Goal: Task Accomplishment & Management: Manage account settings

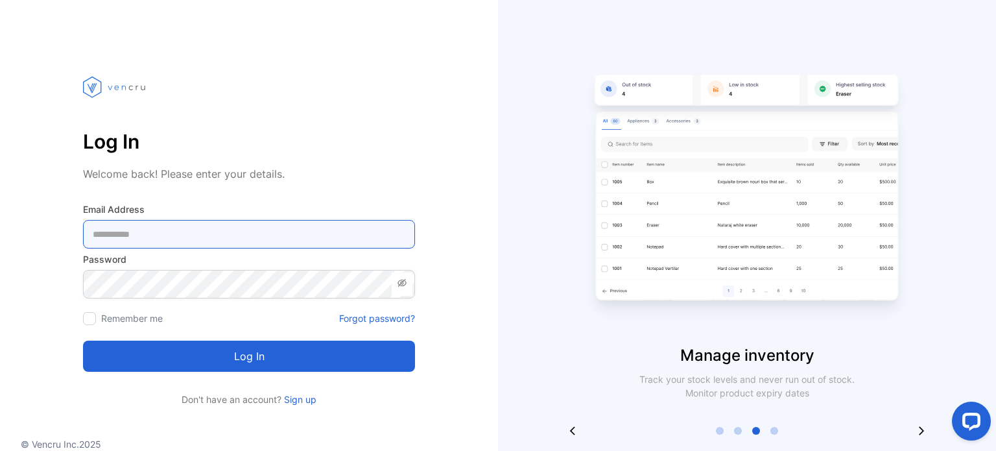
click at [228, 236] on Address-inputemail "email" at bounding box center [249, 234] width 332 height 29
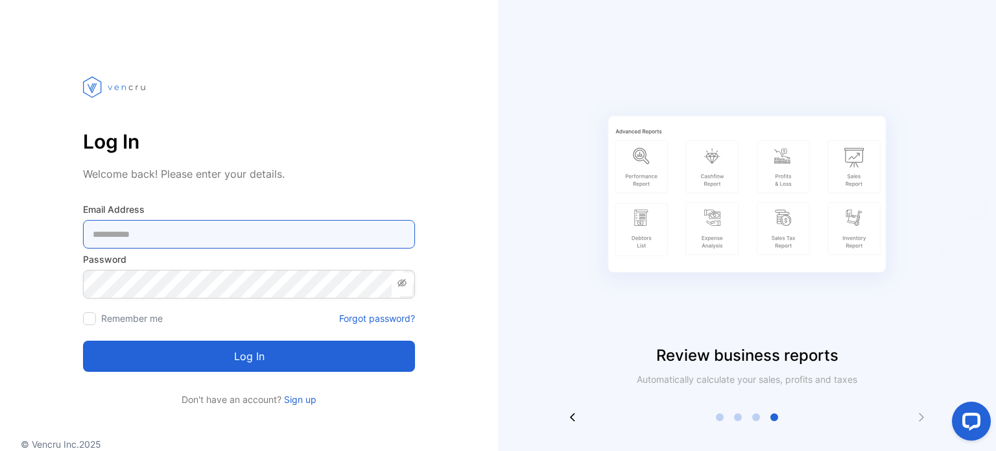
type Address-inputemail "**********"
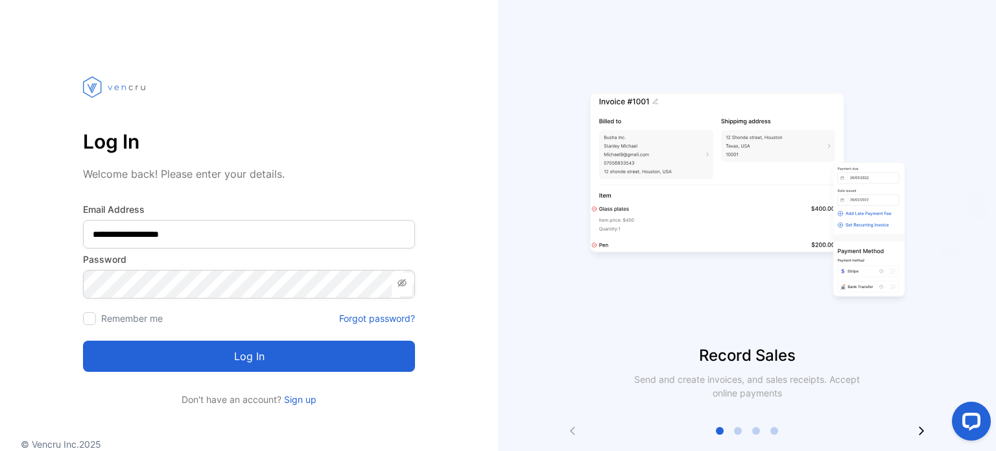
click at [217, 358] on button "Log in" at bounding box center [249, 355] width 332 height 31
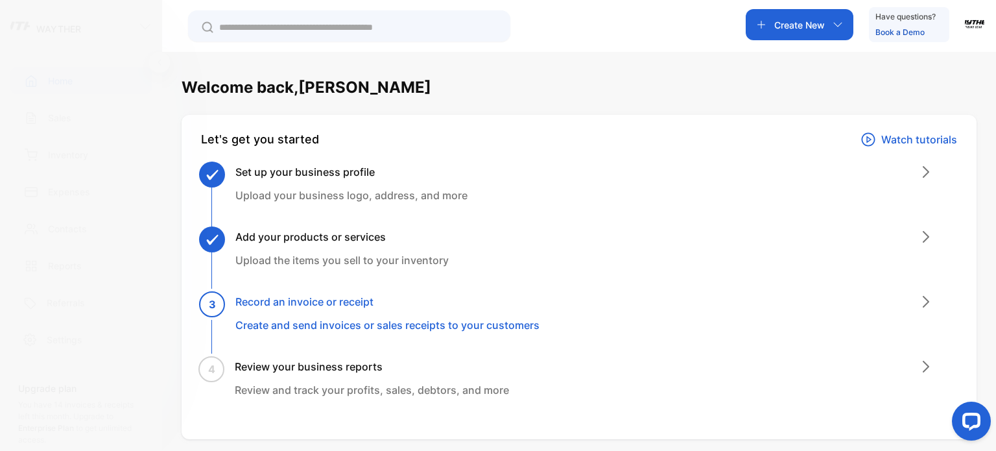
click at [971, 20] on img "button" at bounding box center [974, 22] width 19 height 19
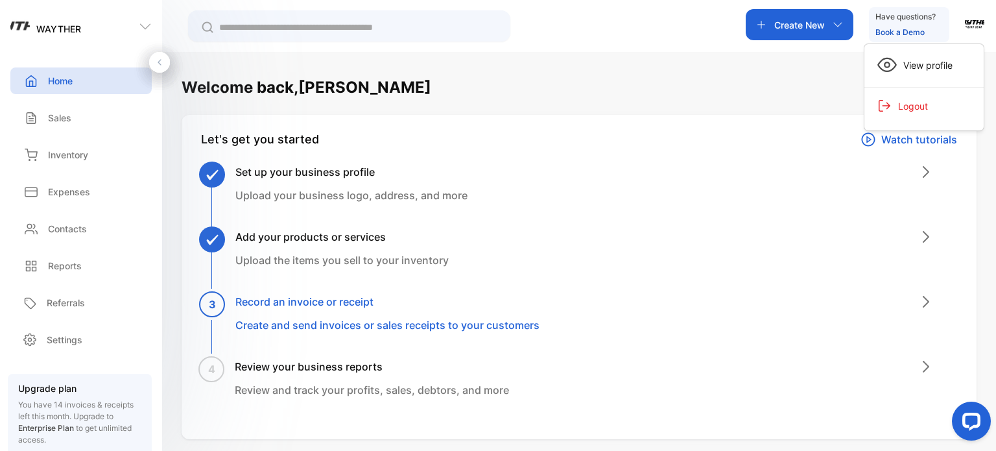
click at [628, 23] on div "Create New Have questions? Book a Demo View profile Logout" at bounding box center [579, 26] width 834 height 52
click at [52, 152] on p "Inventory" at bounding box center [68, 155] width 40 height 14
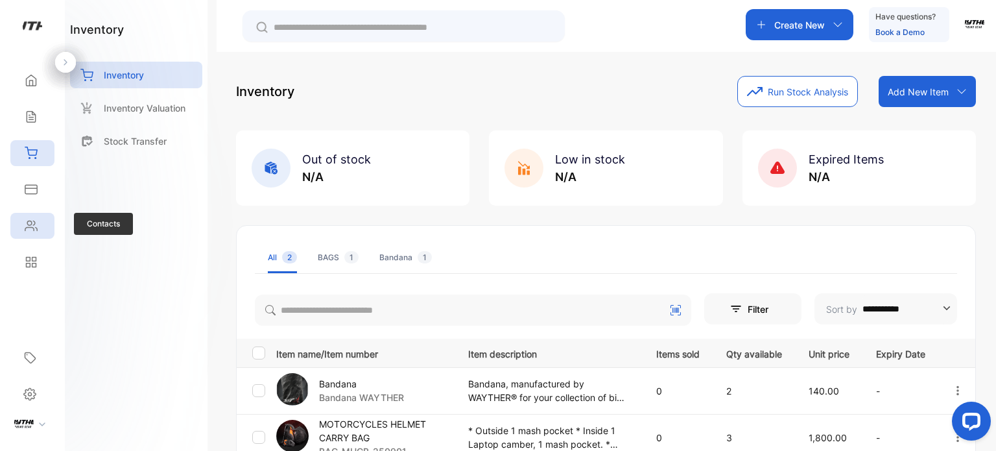
click at [41, 220] on div "Contacts" at bounding box center [32, 226] width 44 height 26
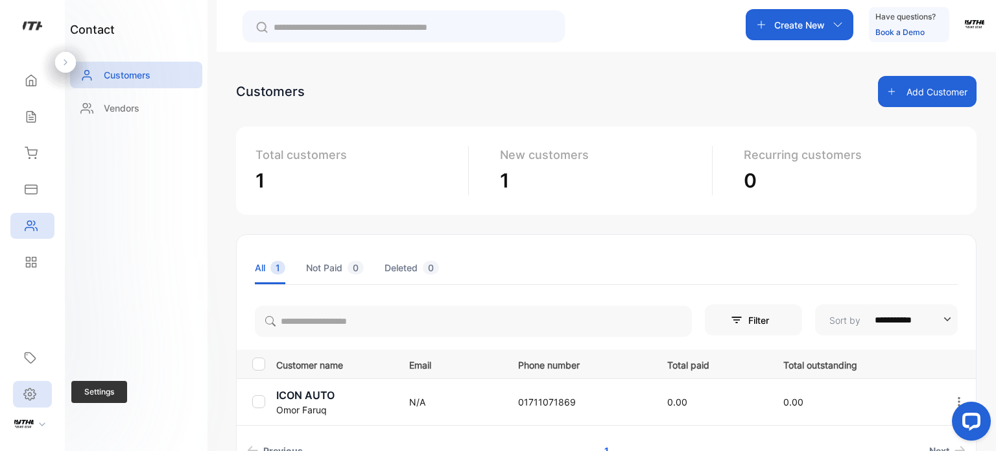
click at [41, 402] on div "Settings" at bounding box center [32, 394] width 39 height 27
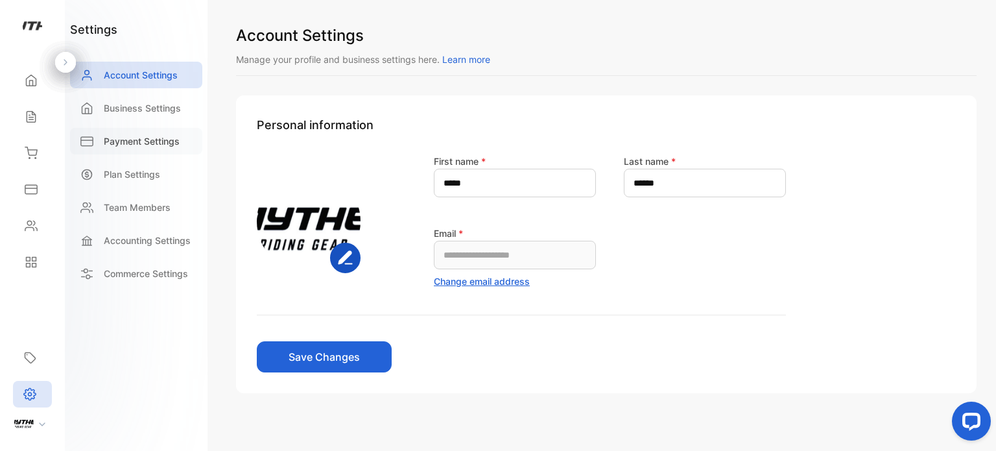
click at [141, 143] on p "Payment Settings" at bounding box center [142, 141] width 76 height 14
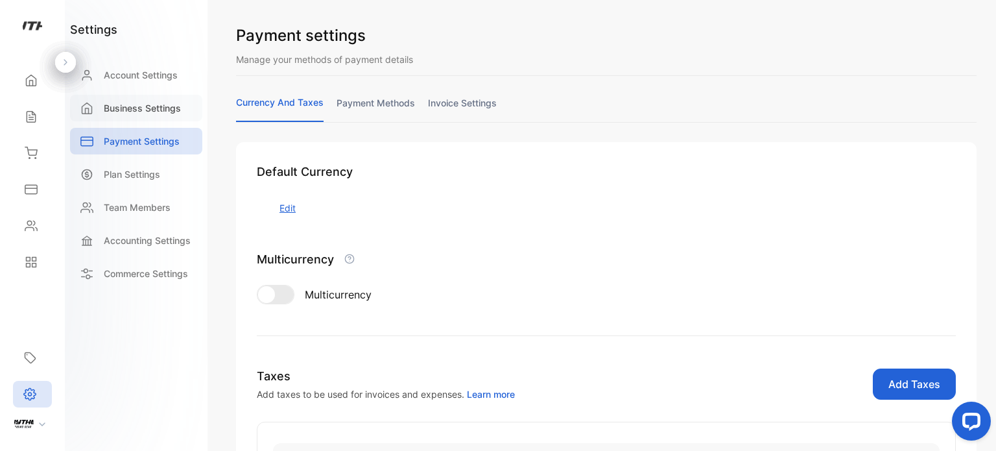
click at [153, 106] on p "Business Settings" at bounding box center [142, 108] width 77 height 14
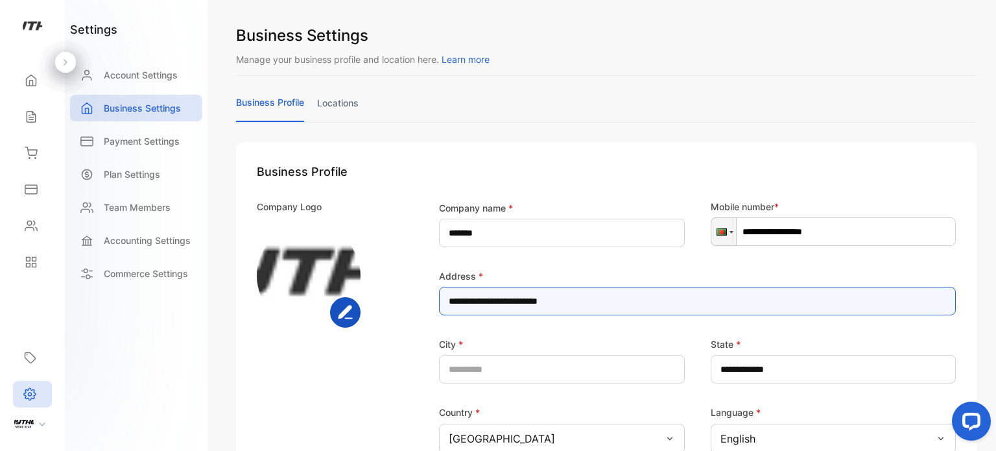
click at [611, 303] on input "**********" at bounding box center [697, 301] width 517 height 29
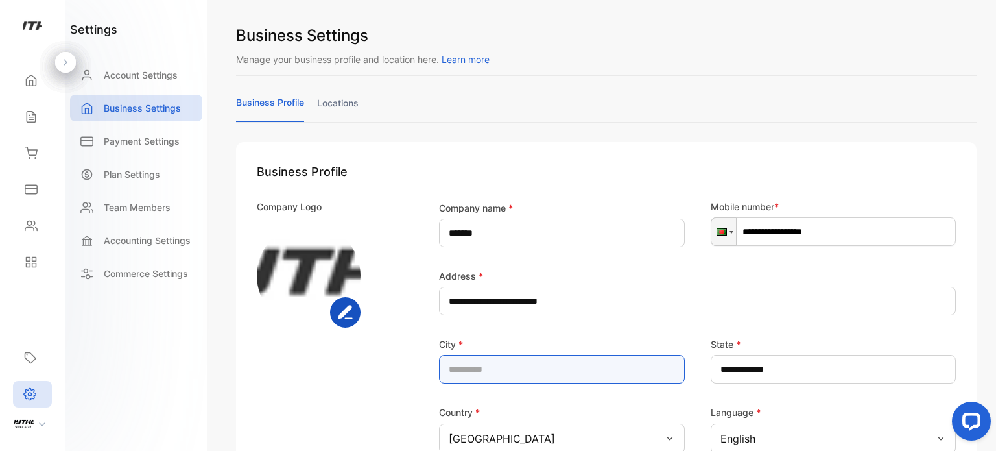
click at [515, 382] on input "text" at bounding box center [562, 369] width 246 height 29
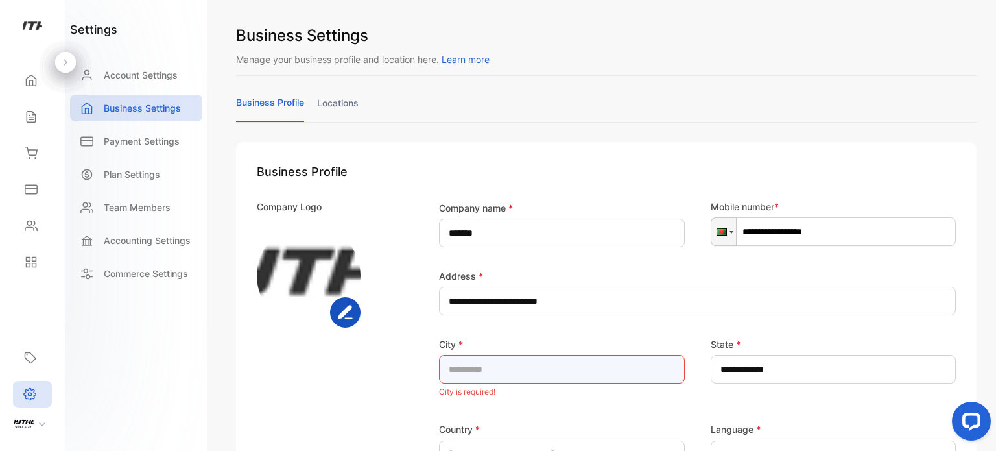
type input "*****"
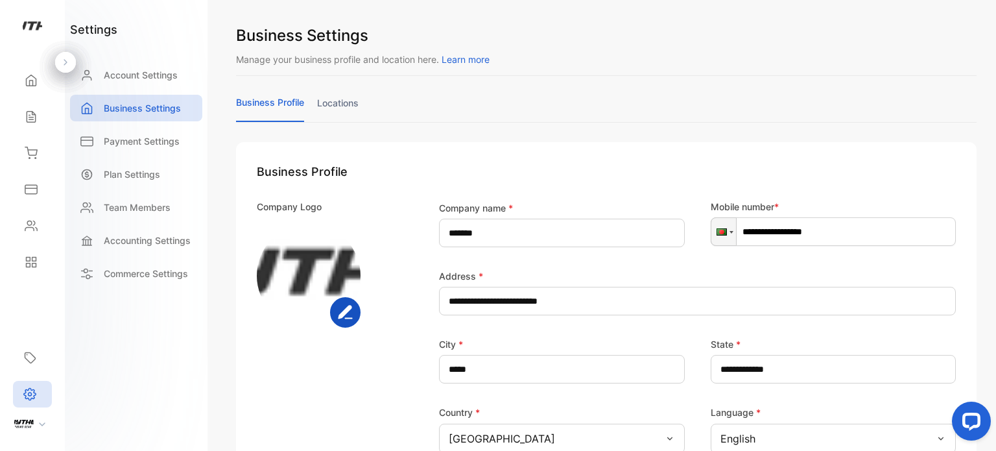
drag, startPoint x: 995, startPoint y: 152, endPoint x: 993, endPoint y: 181, distance: 29.3
click at [993, 181] on div "**********" at bounding box center [606, 225] width 779 height 451
drag, startPoint x: 995, startPoint y: 235, endPoint x: 995, endPoint y: 280, distance: 45.4
click at [995, 280] on div "**********" at bounding box center [606, 225] width 779 height 451
click at [995, 322] on div "**********" at bounding box center [606, 225] width 779 height 451
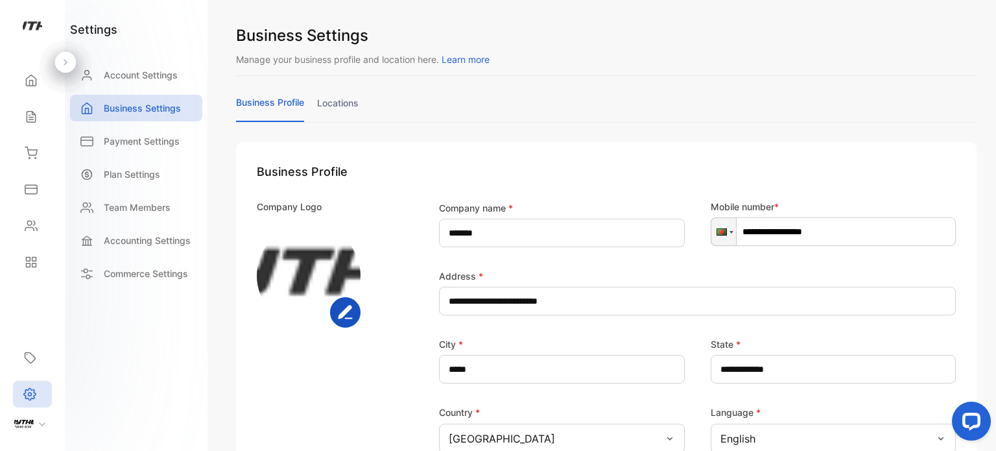
scroll to position [381, 0]
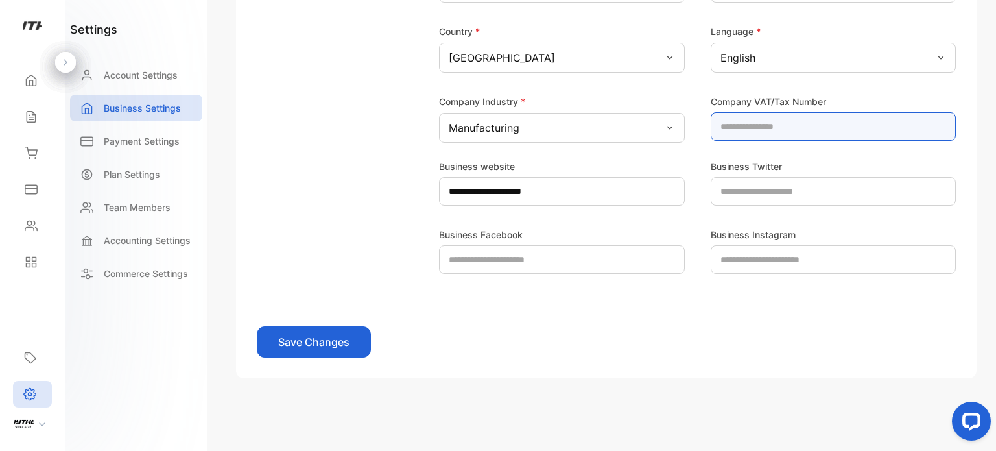
click at [781, 118] on Number-inputvatnumber "number" at bounding box center [834, 126] width 246 height 29
click at [774, 125] on Number-inputvatnumber "number" at bounding box center [834, 126] width 246 height 29
type Number-inputvatnumber "**********"
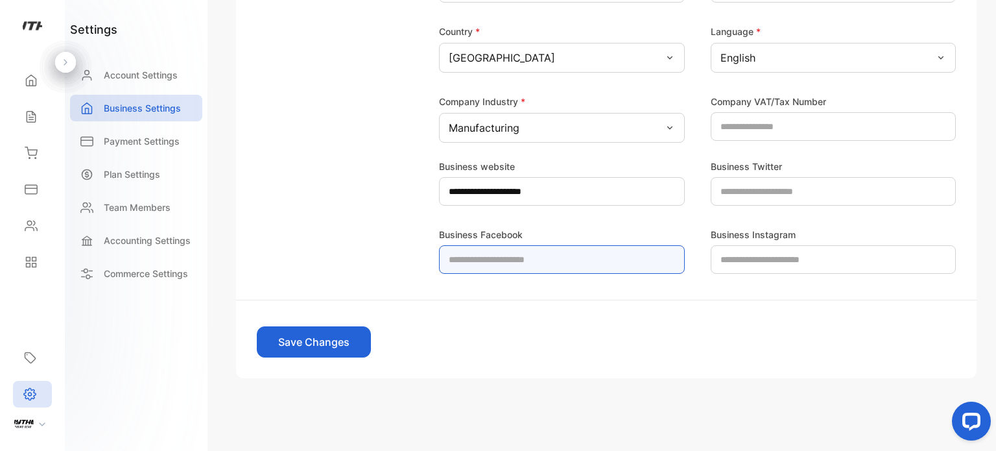
click at [575, 261] on Facebook-inputfacebookurl "text" at bounding box center [562, 259] width 246 height 29
click at [555, 256] on Facebook-inputfacebookurl "text" at bounding box center [562, 259] width 246 height 29
paste Facebook-inputfacebookurl "**********"
type Facebook-inputfacebookurl "**********"
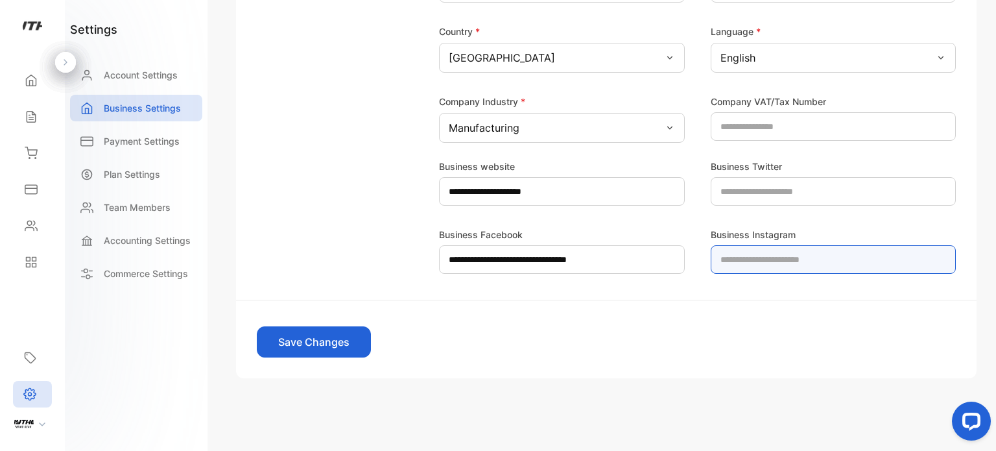
click at [781, 256] on Instagram-inputinstagramurl "text" at bounding box center [834, 259] width 246 height 29
paste Instagram-inputinstagramurl "**********"
type Instagram-inputinstagramurl "**********"
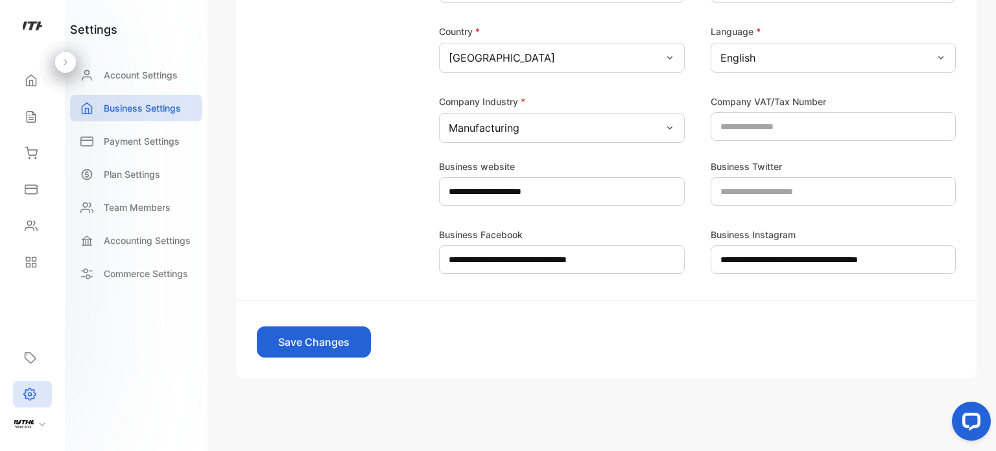
click at [325, 356] on button "Save Changes" at bounding box center [314, 341] width 114 height 31
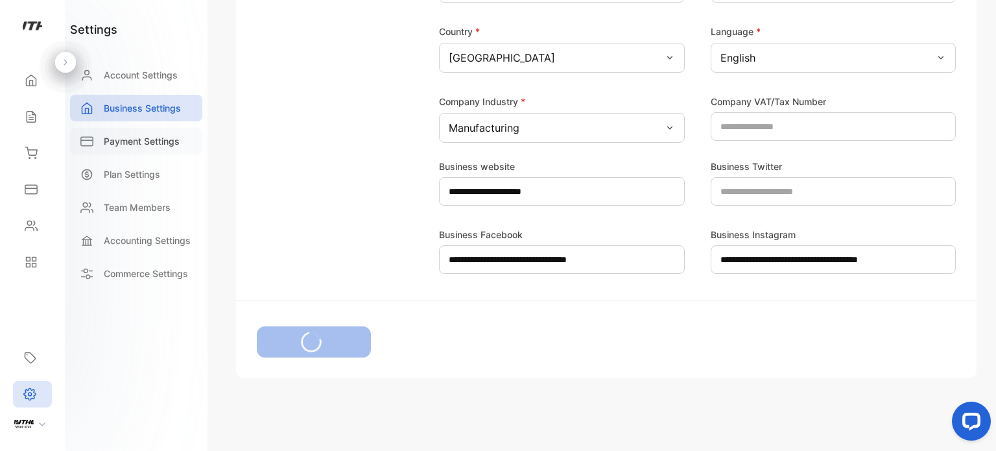
type Number-inputvatnumber "**********"
click at [145, 147] on p "Payment Settings" at bounding box center [142, 141] width 76 height 14
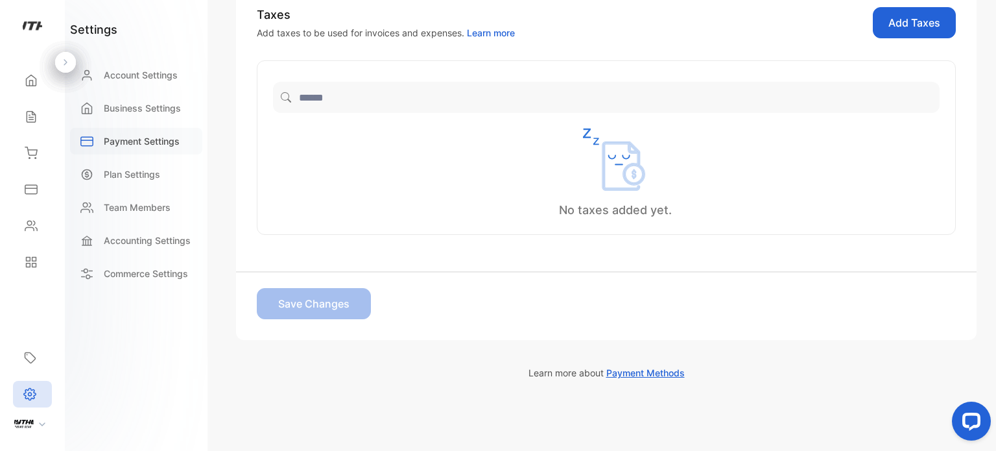
scroll to position [363, 0]
click at [604, 123] on div "No taxes added yet." at bounding box center [606, 147] width 699 height 174
click at [644, 370] on span "Payment Methods" at bounding box center [645, 372] width 78 height 11
click at [131, 169] on p "Plan Settings" at bounding box center [132, 174] width 56 height 14
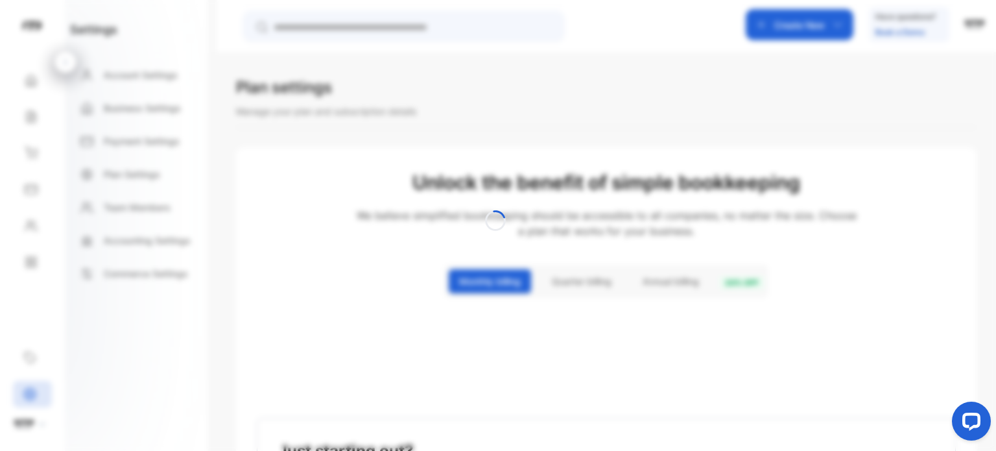
click at [156, 134] on div at bounding box center [498, 225] width 996 height 451
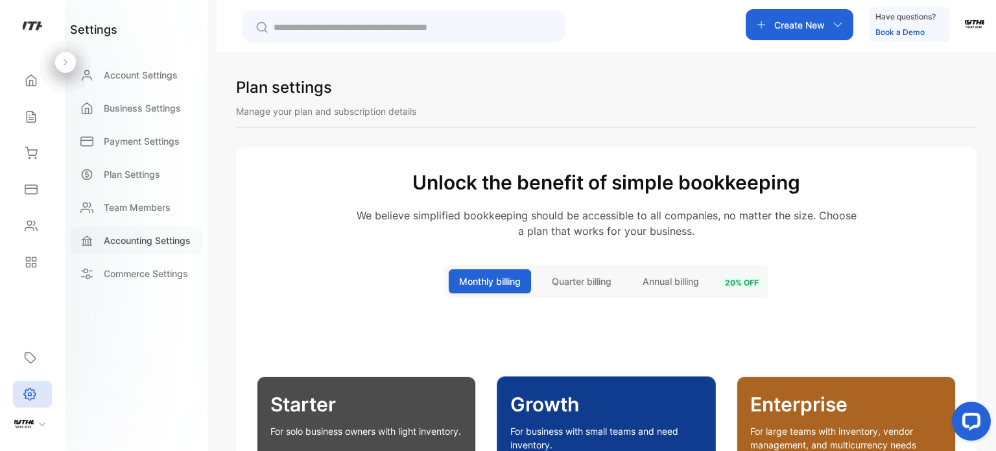
click at [151, 249] on div "Accounting Settings" at bounding box center [136, 240] width 132 height 27
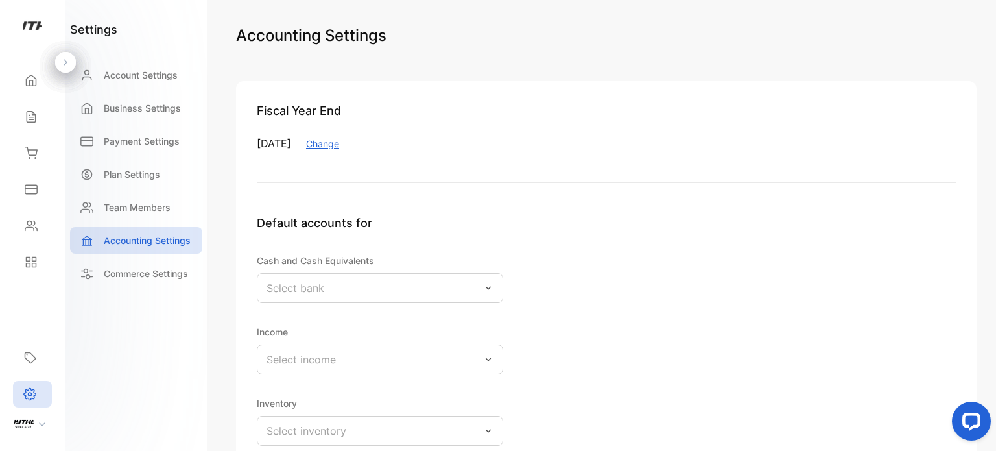
click at [303, 283] on p "Select bank" at bounding box center [296, 288] width 58 height 16
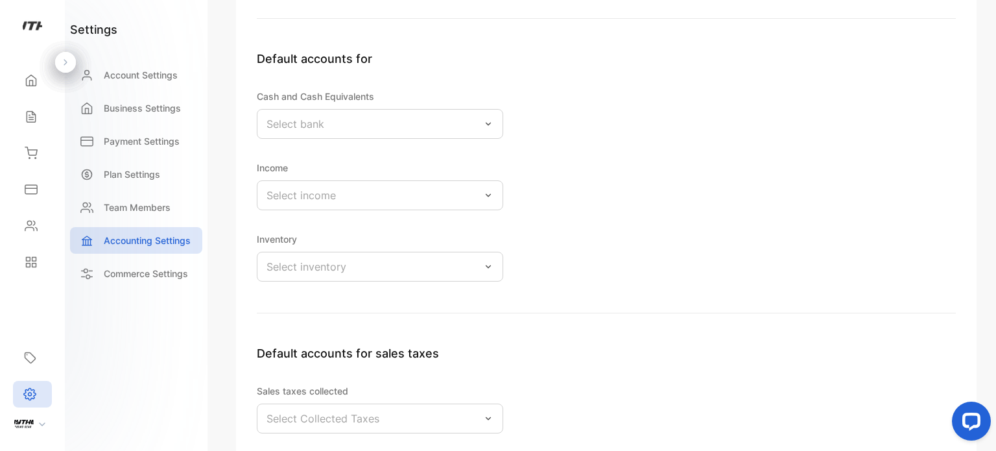
scroll to position [165, 0]
click at [432, 125] on div "Select bank" at bounding box center [380, 123] width 246 height 30
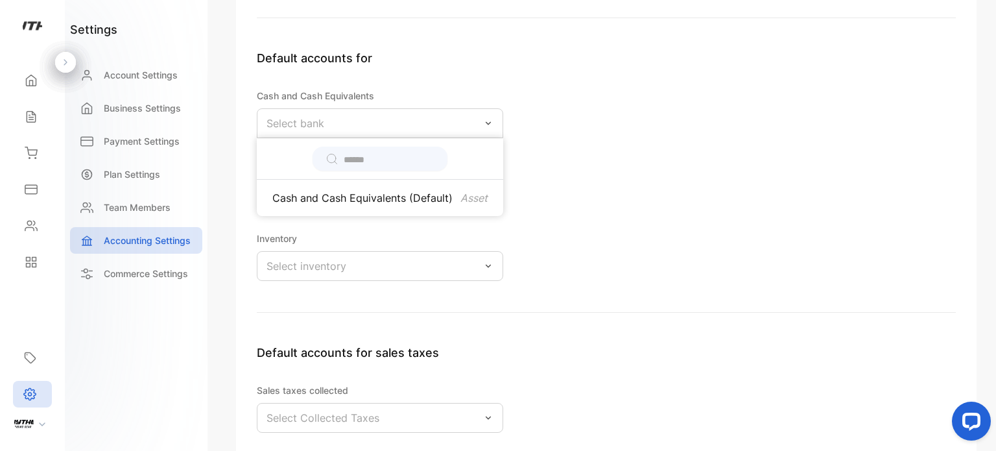
click at [398, 272] on div "Select inventory" at bounding box center [380, 266] width 246 height 30
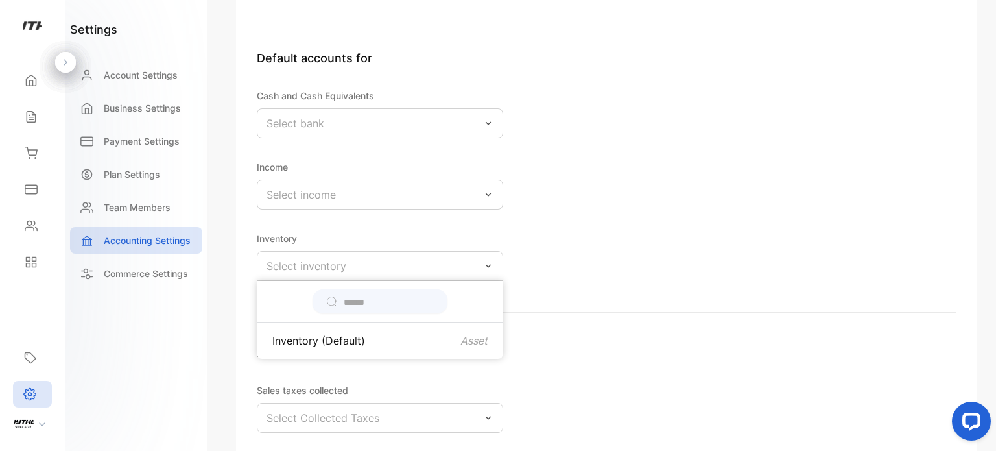
click at [372, 267] on div "Select inventory" at bounding box center [380, 266] width 246 height 30
click at [371, 267] on div "Select inventory" at bounding box center [380, 266] width 246 height 30
click at [386, 296] on input "text" at bounding box center [389, 303] width 91 height 14
click at [565, 270] on div "Default accounts for Cash and Cash Equivalents Select bank Income Select income…" at bounding box center [606, 180] width 699 height 263
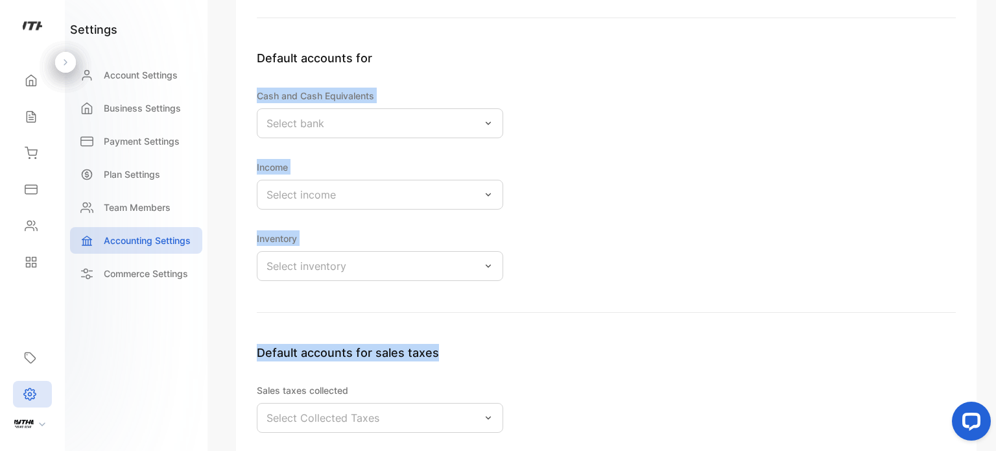
drag, startPoint x: 995, startPoint y: 307, endPoint x: 995, endPoint y: 361, distance: 53.2
click at [995, 361] on div "Accounting Settings Fiscal Year End [DATE] Change Default accounts for Cash and…" at bounding box center [606, 225] width 779 height 451
click at [926, 298] on div "Default accounts for Cash and Cash Equivalents Select bank Income Select income…" at bounding box center [606, 180] width 699 height 263
drag, startPoint x: 995, startPoint y: 303, endPoint x: 995, endPoint y: 360, distance: 57.1
click at [995, 360] on div "Accounting Settings Fiscal Year End [DATE] Change Default accounts for Cash and…" at bounding box center [606, 225] width 779 height 451
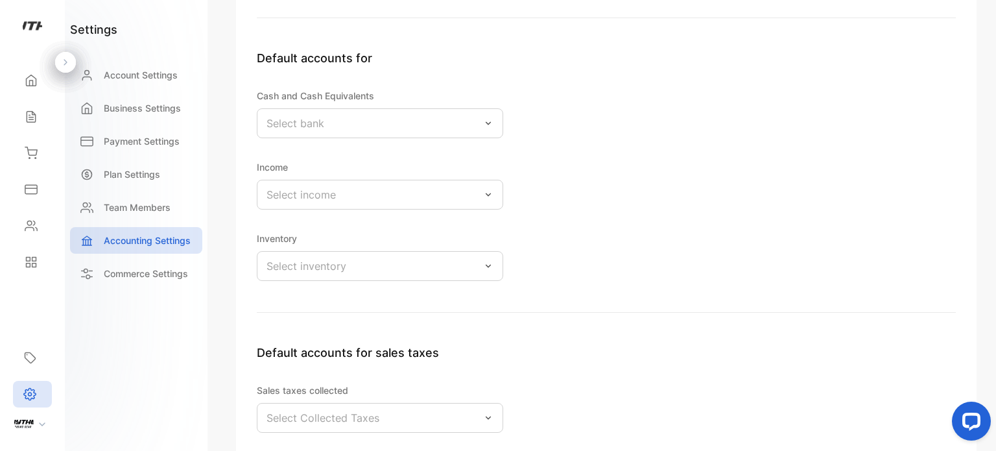
click at [388, 431] on div "Sales taxes collected Select Collected Taxes Sales taxes paid Select Paid Taxes" at bounding box center [380, 443] width 246 height 122
click at [407, 401] on div "Sales taxes collected Select Collected Taxes" at bounding box center [380, 407] width 246 height 51
click at [407, 420] on div "Select Collected Taxes" at bounding box center [380, 418] width 246 height 30
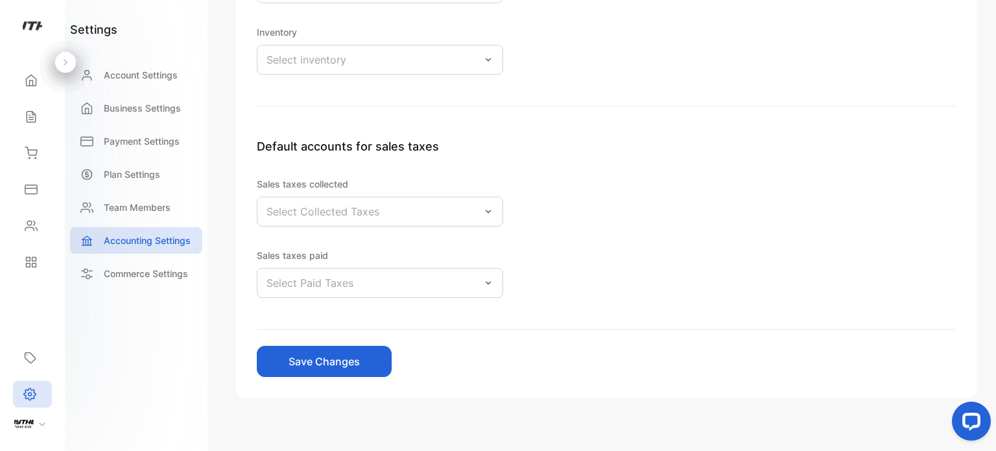
scroll to position [363, 0]
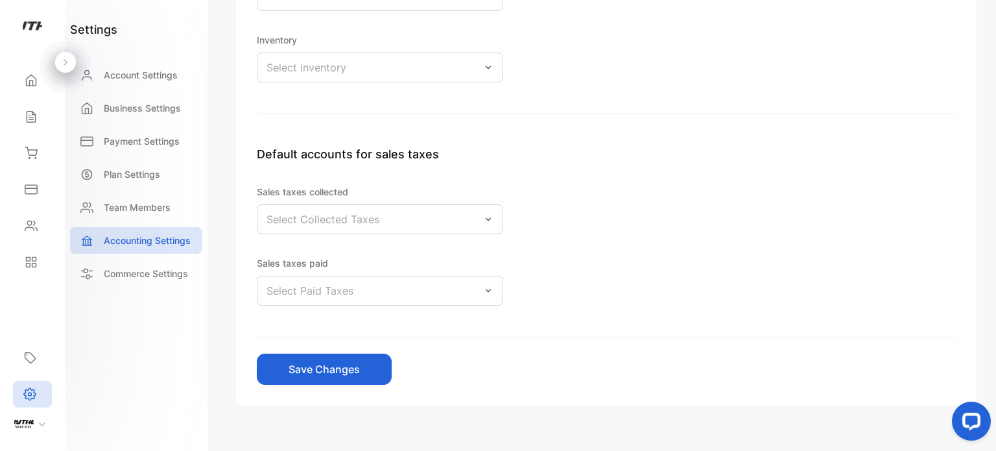
click at [376, 298] on div "Select Paid Taxes" at bounding box center [380, 291] width 246 height 30
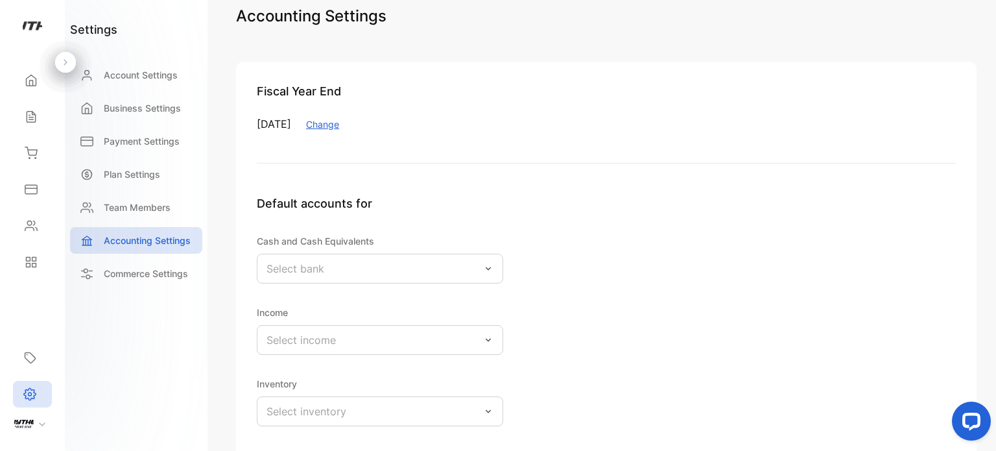
scroll to position [0, 0]
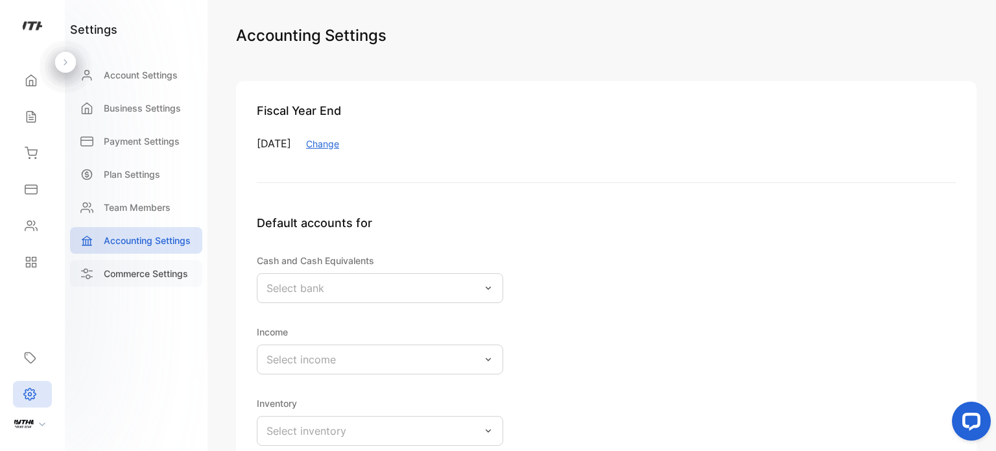
click at [152, 270] on p "Commerce Settings" at bounding box center [146, 274] width 84 height 14
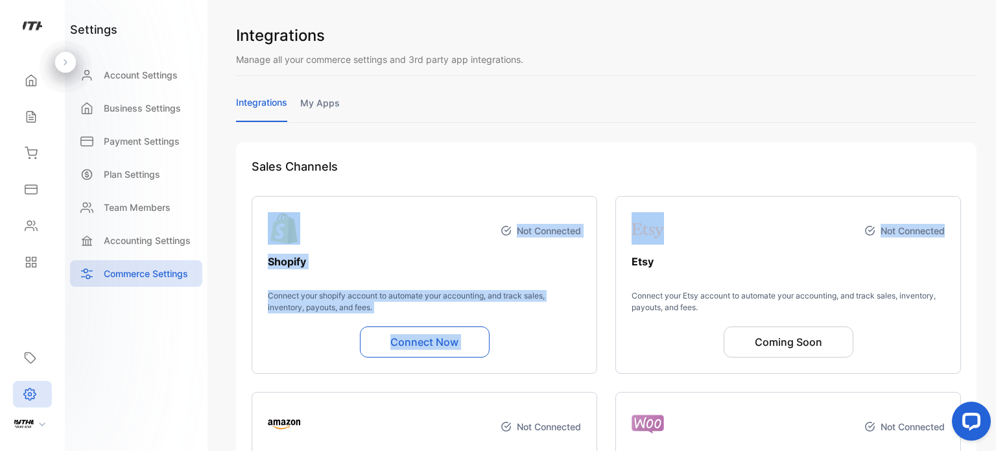
drag, startPoint x: 995, startPoint y: 146, endPoint x: 993, endPoint y: 209, distance: 63.0
click at [993, 209] on div "Integrations Manage all your commerce settings and 3rd party app integrations. …" at bounding box center [606, 225] width 779 height 451
click at [991, 193] on div "Integrations Manage all your commerce settings and 3rd party app integrations. …" at bounding box center [606, 225] width 779 height 451
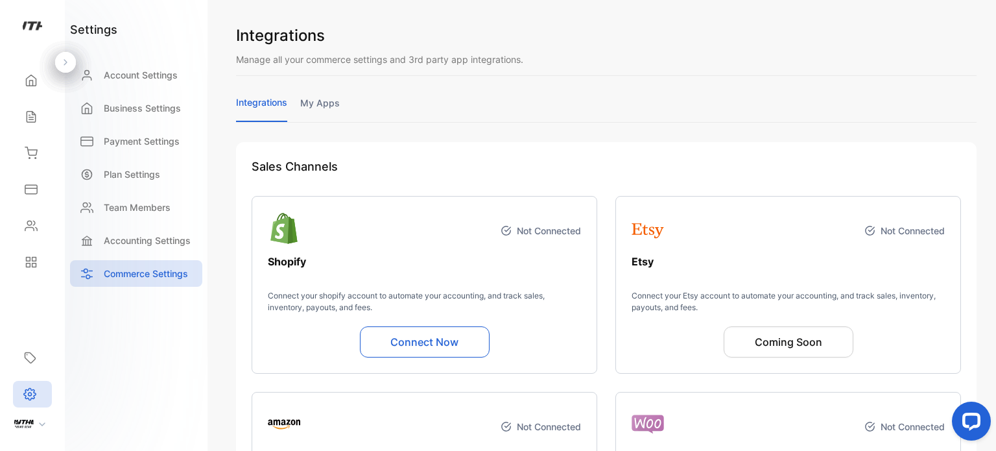
click at [995, 215] on div "Integrations Manage all your commerce settings and 3rd party app integrations. …" at bounding box center [606, 225] width 779 height 451
click at [322, 104] on link "my apps" at bounding box center [320, 108] width 40 height 25
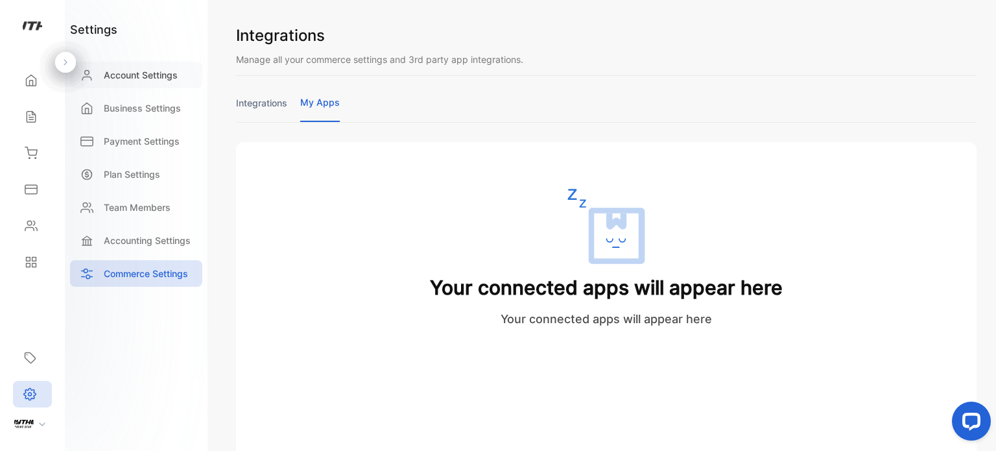
click at [117, 72] on p "Account Settings" at bounding box center [141, 75] width 74 height 14
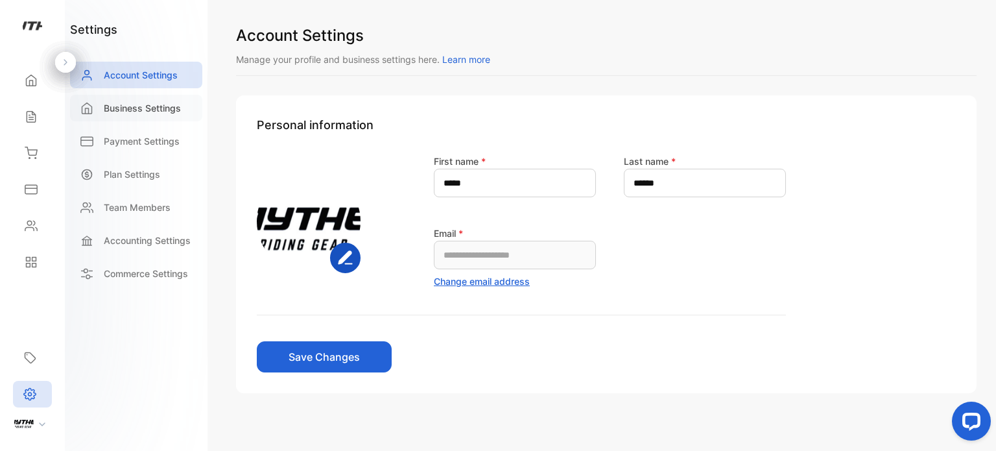
click at [127, 108] on p "Business Settings" at bounding box center [142, 108] width 77 height 14
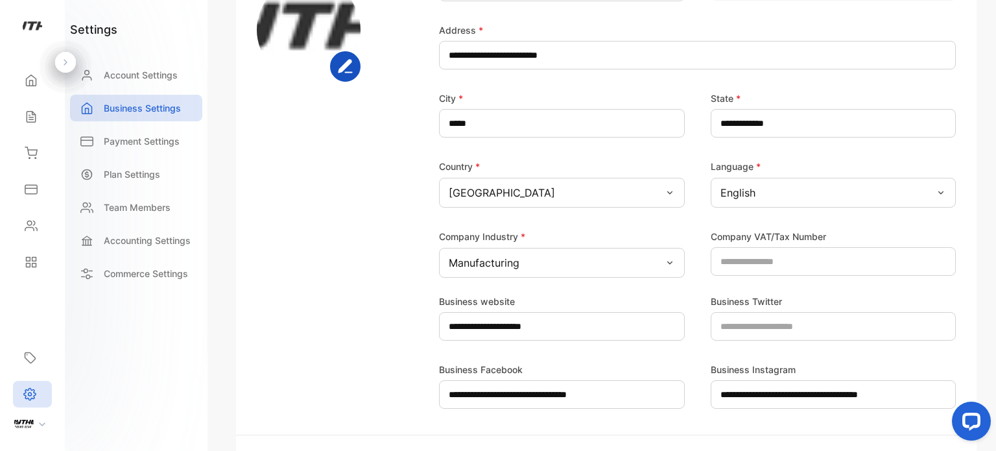
scroll to position [338, 0]
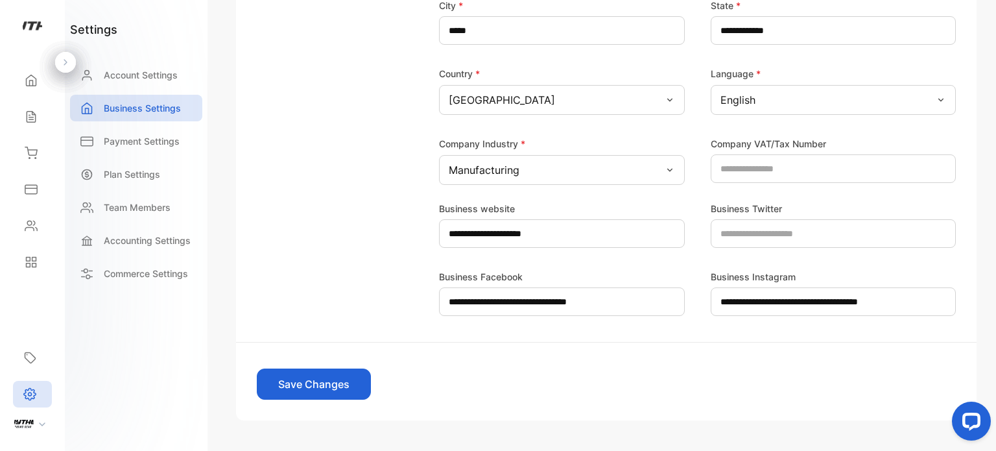
click at [628, 171] on div "Manufacturing" at bounding box center [562, 170] width 246 height 30
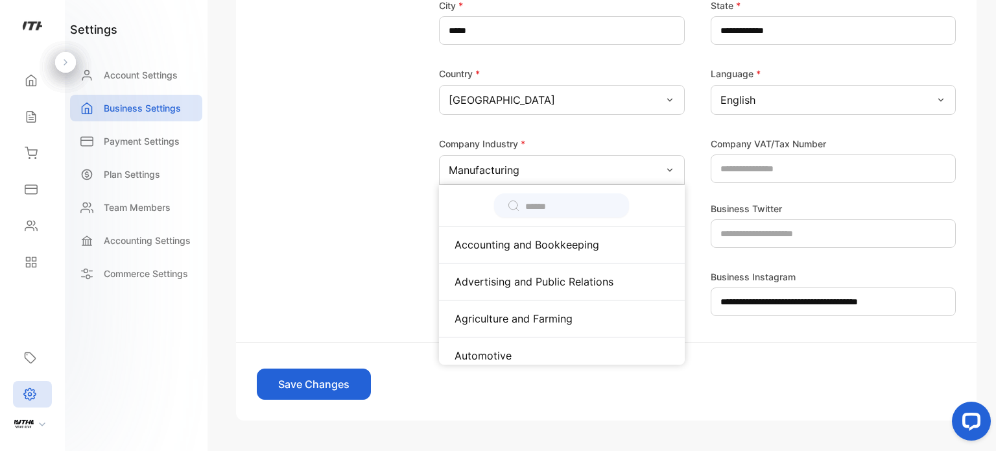
click at [555, 205] on input "text" at bounding box center [570, 207] width 91 height 14
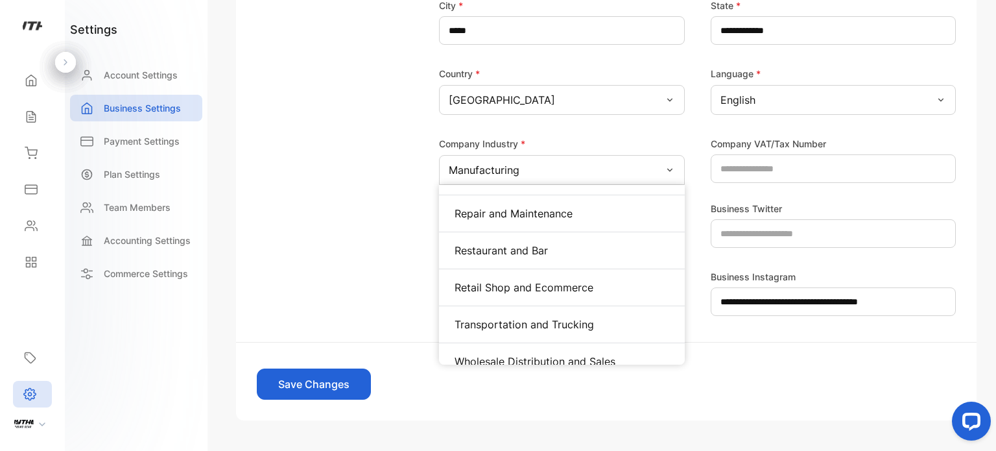
scroll to position [650, 0]
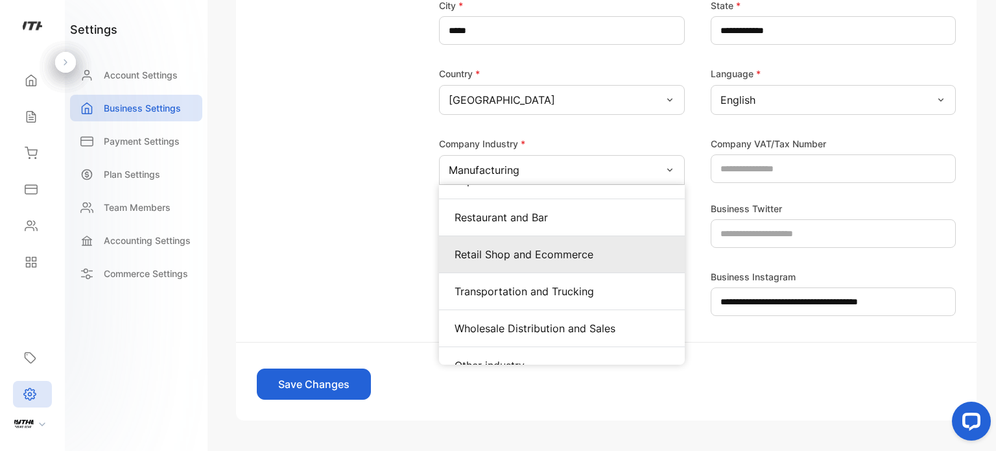
click at [563, 244] on div "Retail Shop and Ecommerce" at bounding box center [562, 254] width 246 height 37
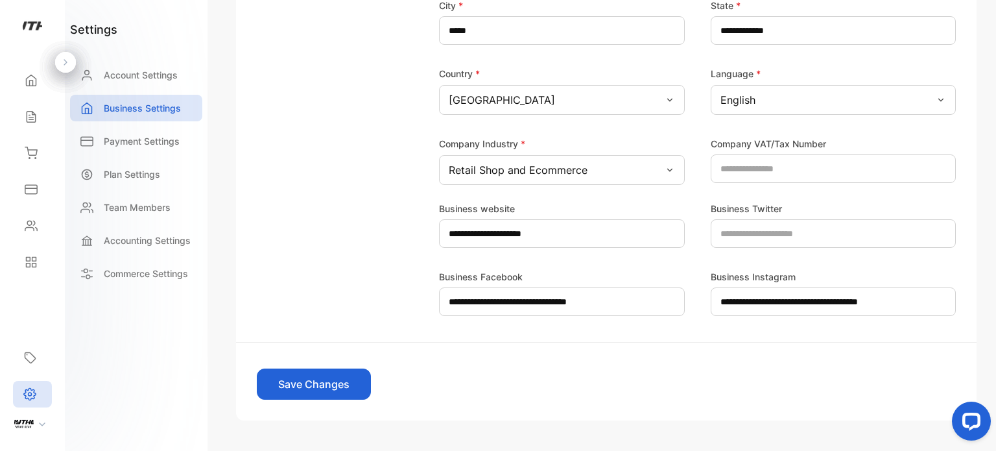
click at [331, 375] on button "Save Changes" at bounding box center [314, 383] width 114 height 31
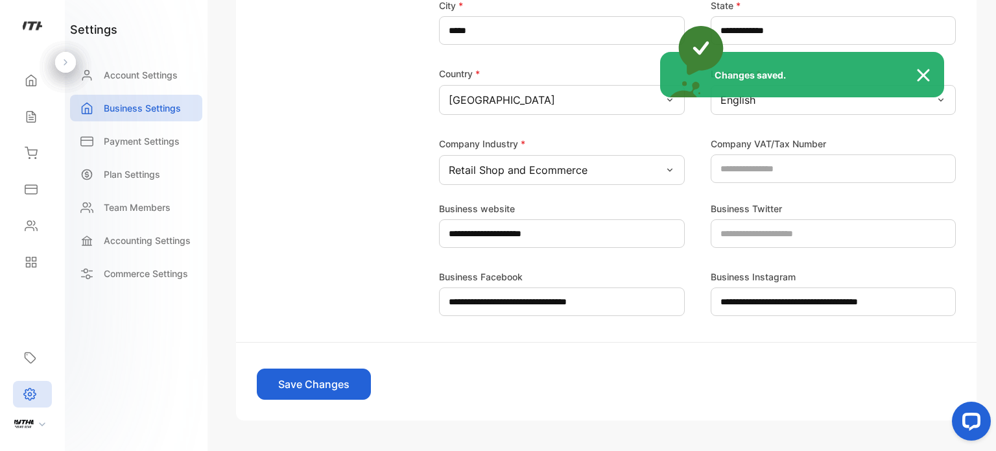
click at [35, 83] on div "Changes saved." at bounding box center [498, 225] width 996 height 451
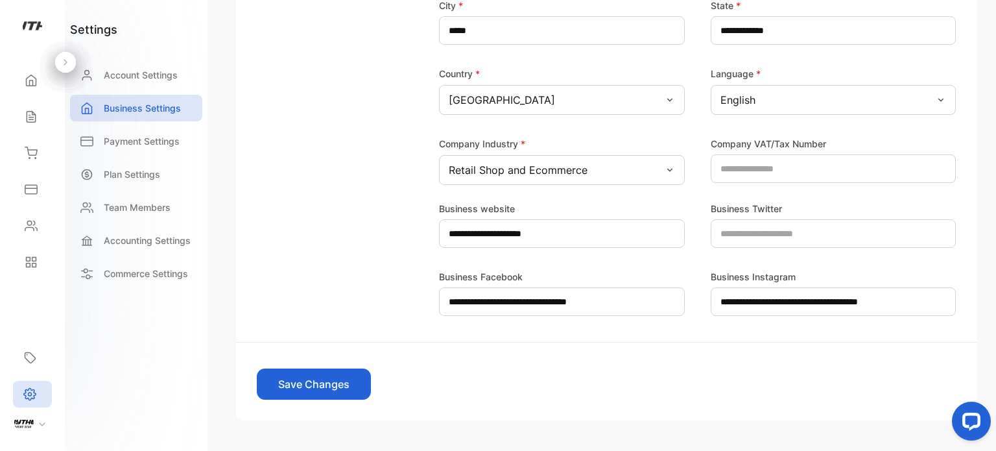
click at [35, 83] on icon at bounding box center [31, 80] width 13 height 13
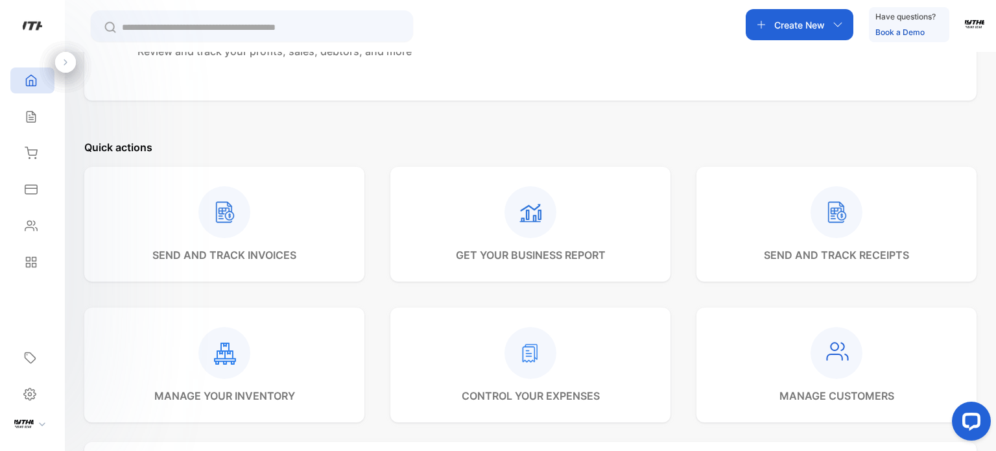
click at [789, 21] on p "Create New" at bounding box center [799, 25] width 51 height 14
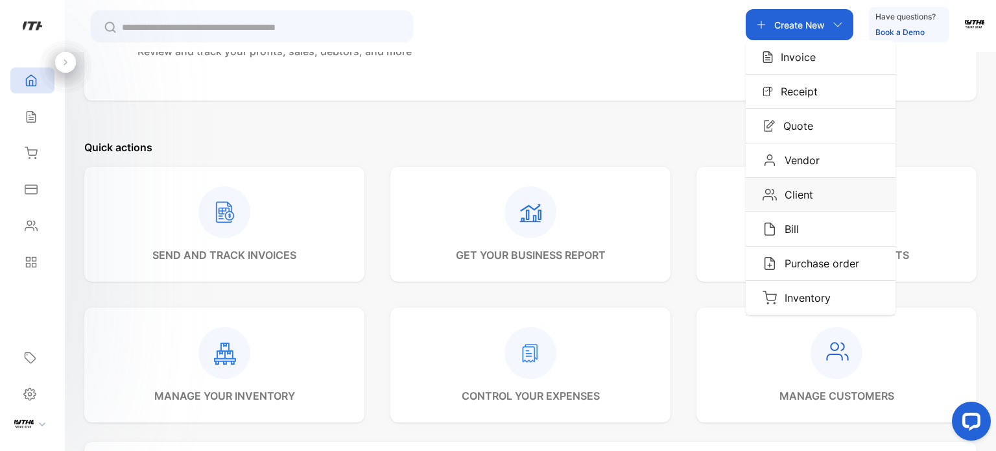
click at [820, 192] on div "Client" at bounding box center [821, 195] width 150 height 34
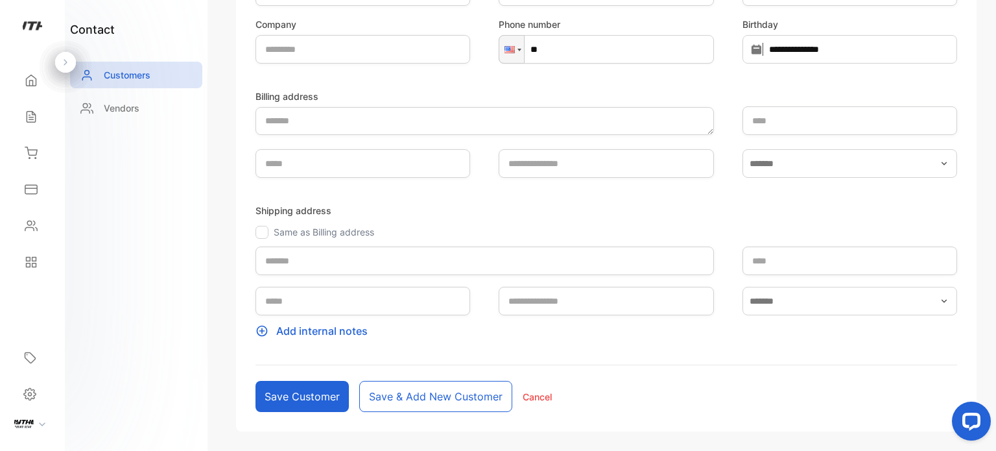
scroll to position [224, 0]
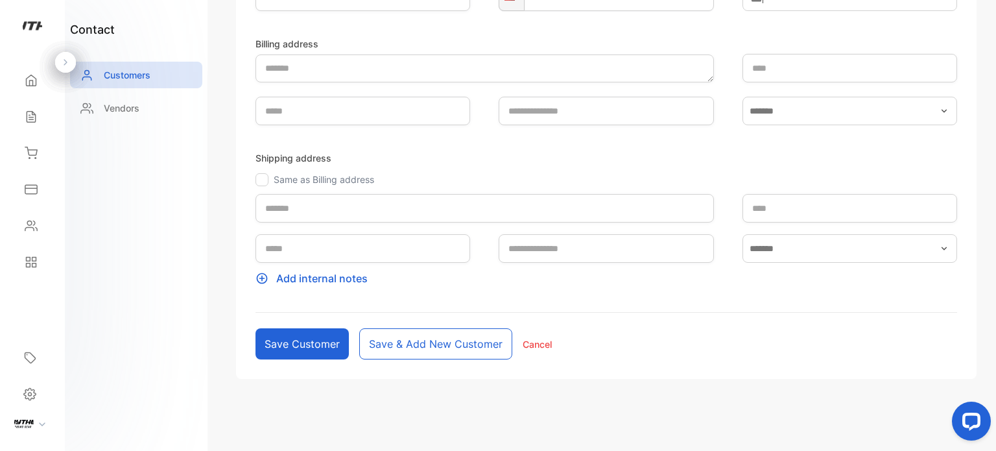
click at [338, 273] on p "Add internal notes" at bounding box center [606, 278] width 702 height 16
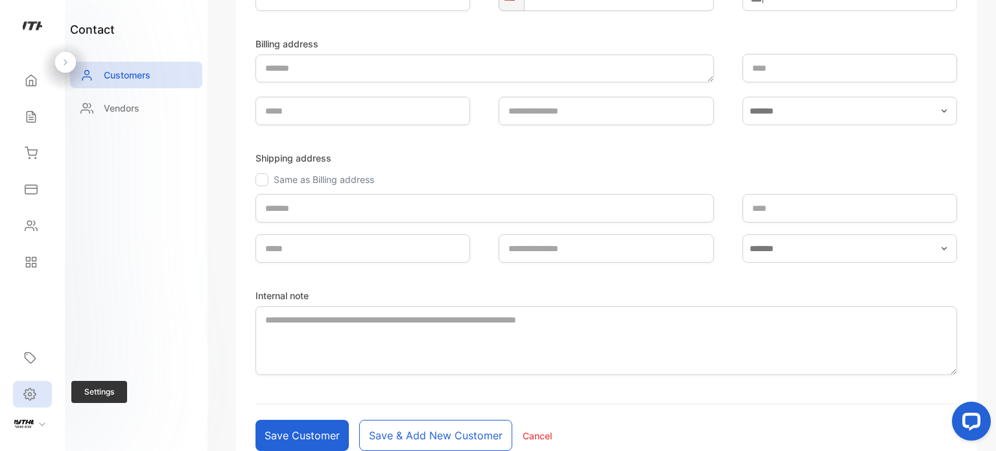
click at [14, 396] on div "Settings" at bounding box center [32, 394] width 39 height 27
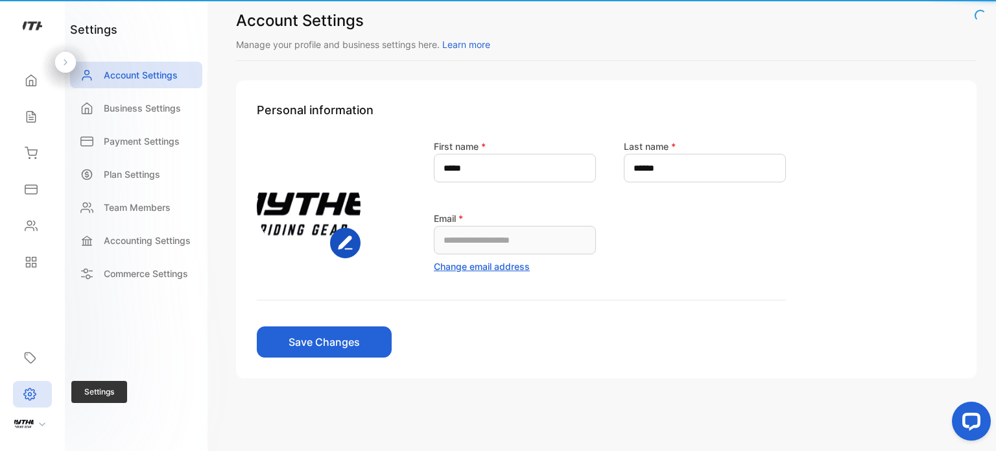
scroll to position [14, 0]
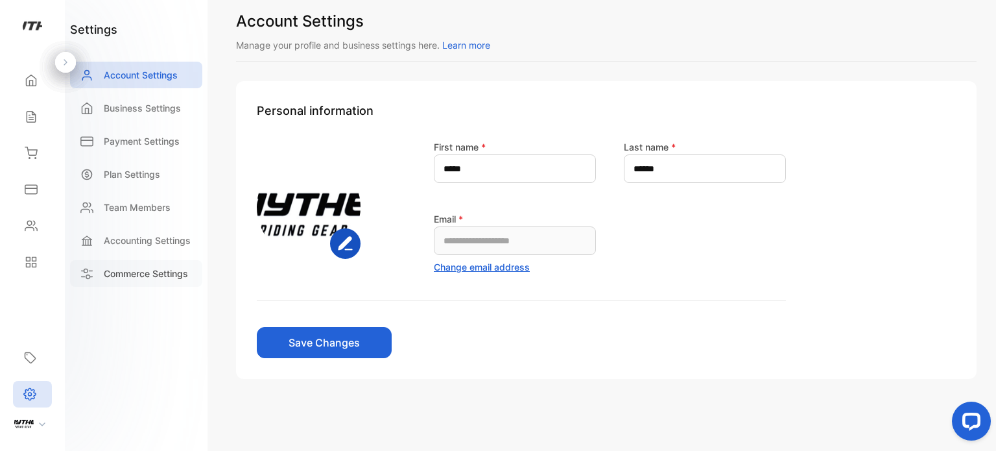
click at [133, 267] on p "Commerce Settings" at bounding box center [146, 274] width 84 height 14
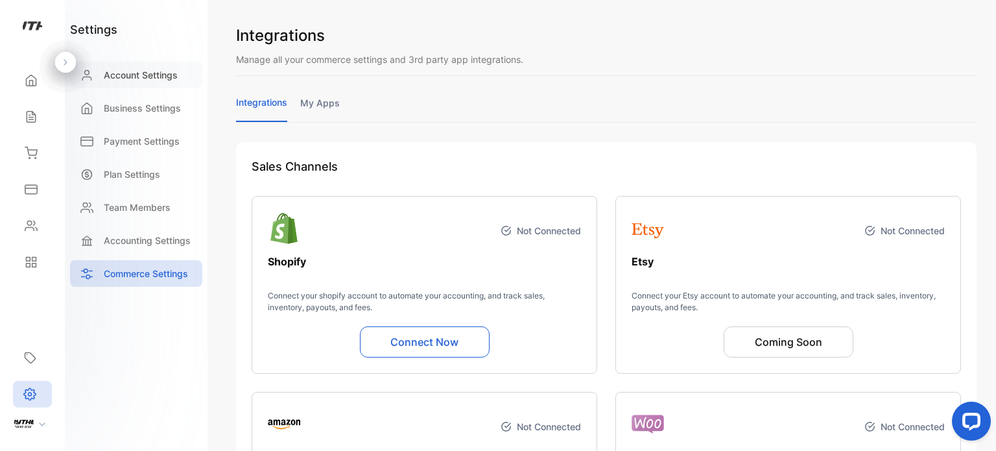
click at [130, 64] on div "Account Settings" at bounding box center [136, 75] width 132 height 27
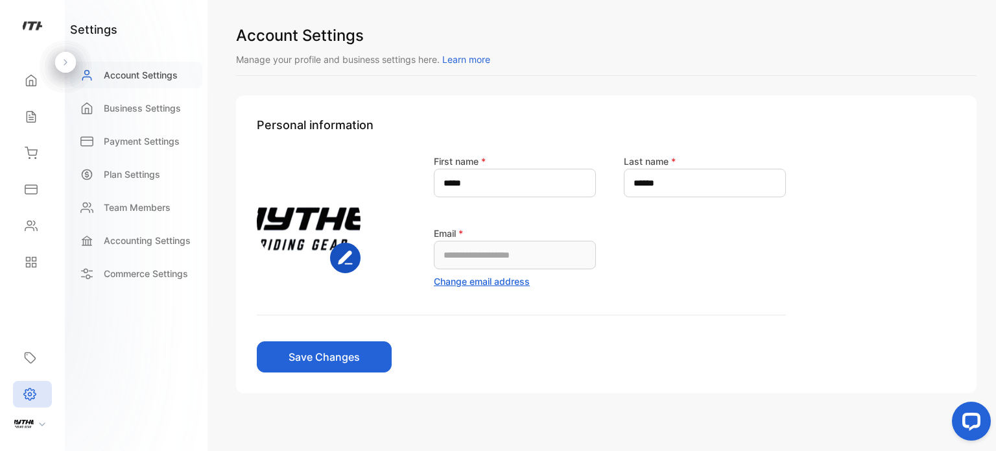
click at [130, 67] on div "Account Settings" at bounding box center [136, 75] width 132 height 27
click at [137, 108] on p "Business Settings" at bounding box center [142, 108] width 77 height 14
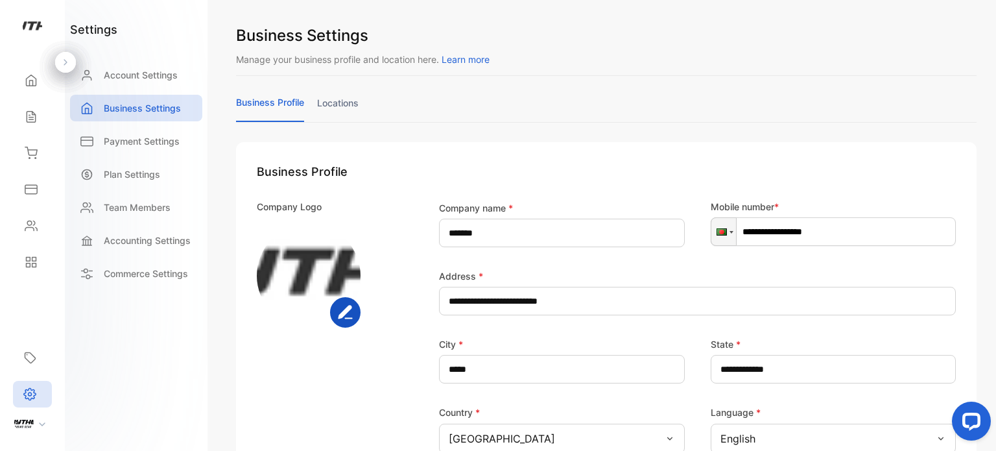
click at [326, 103] on link "locations" at bounding box center [337, 108] width 41 height 25
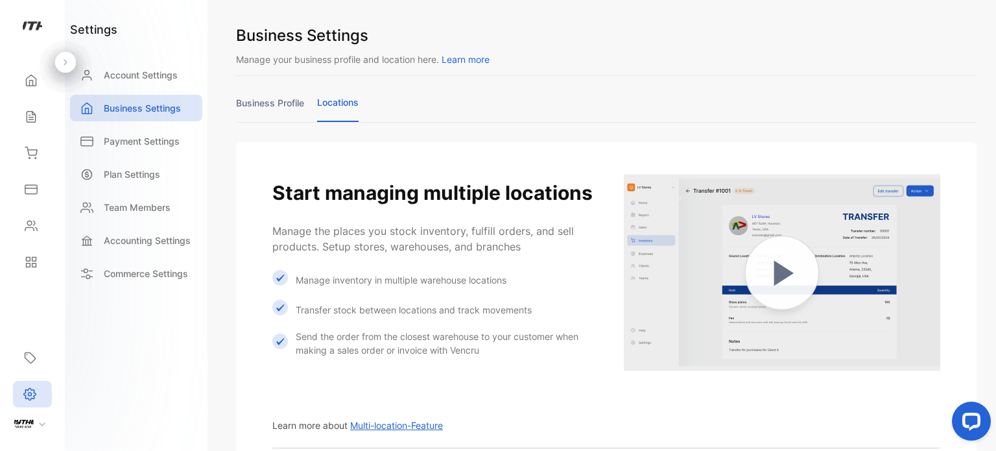
drag, startPoint x: 995, startPoint y: 186, endPoint x: 987, endPoint y: 236, distance: 50.6
click at [987, 236] on div "Business Settings Manage your business profile and location here. Learn more bu…" at bounding box center [606, 225] width 779 height 451
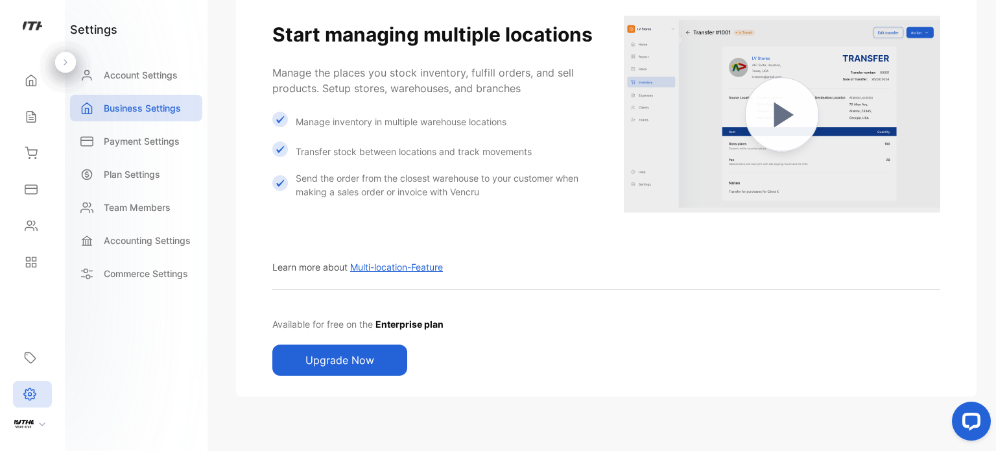
scroll to position [175, 0]
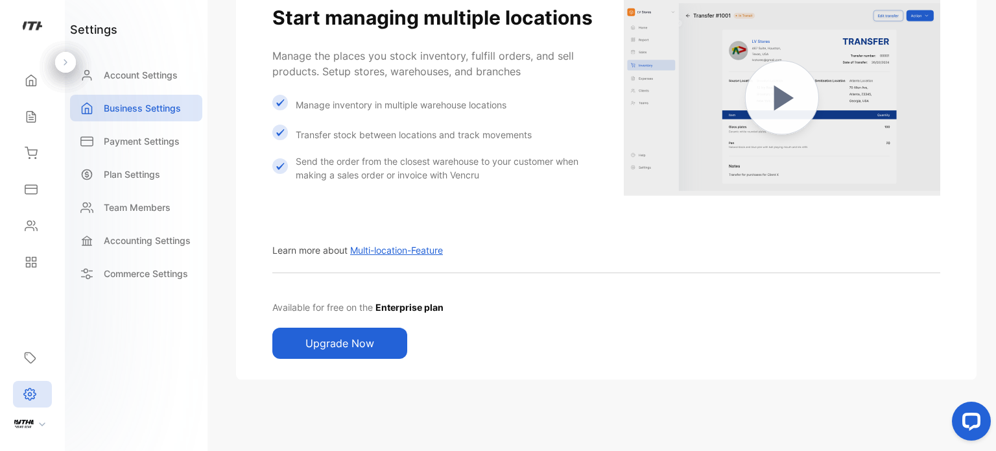
drag, startPoint x: 992, startPoint y: 277, endPoint x: 4, endPoint y: 15, distance: 1022.3
click at [101, 139] on div "Payment Settings" at bounding box center [136, 141] width 132 height 27
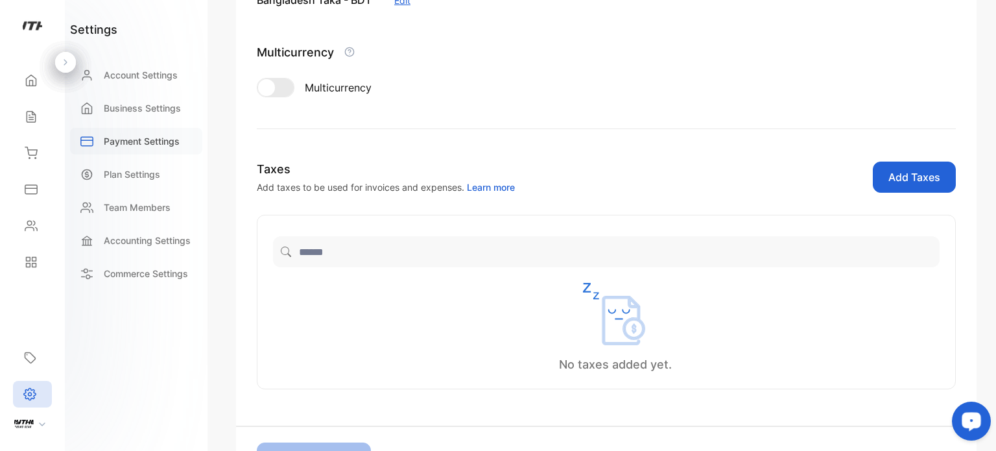
scroll to position [204, 0]
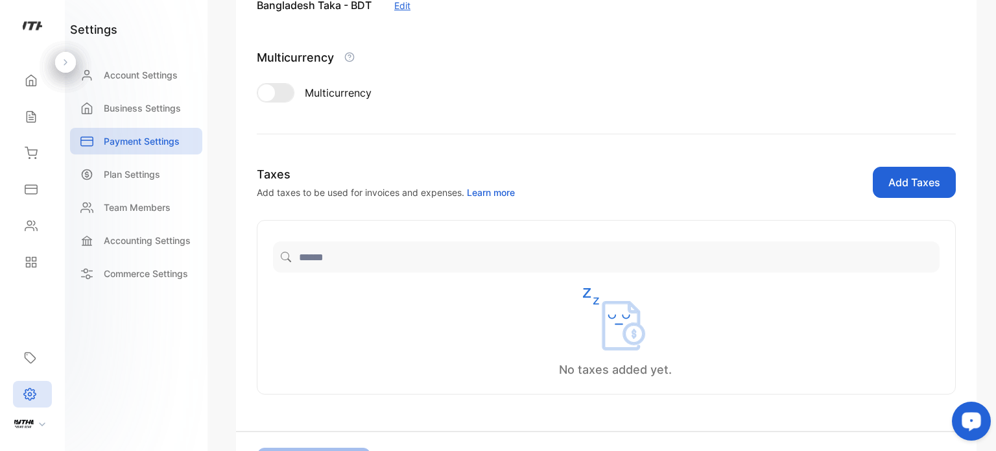
click at [995, 72] on div "Payment settings Manage your methods of payment details currency and taxes paym…" at bounding box center [606, 225] width 779 height 451
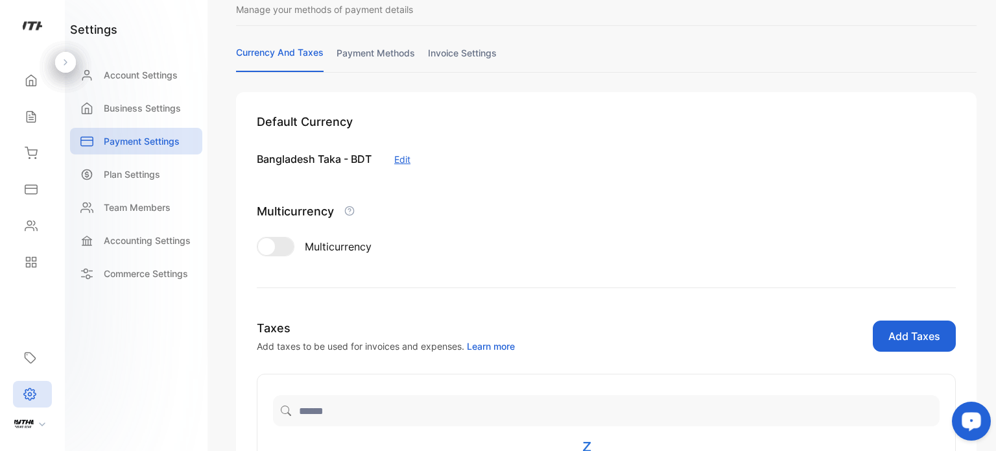
scroll to position [43, 0]
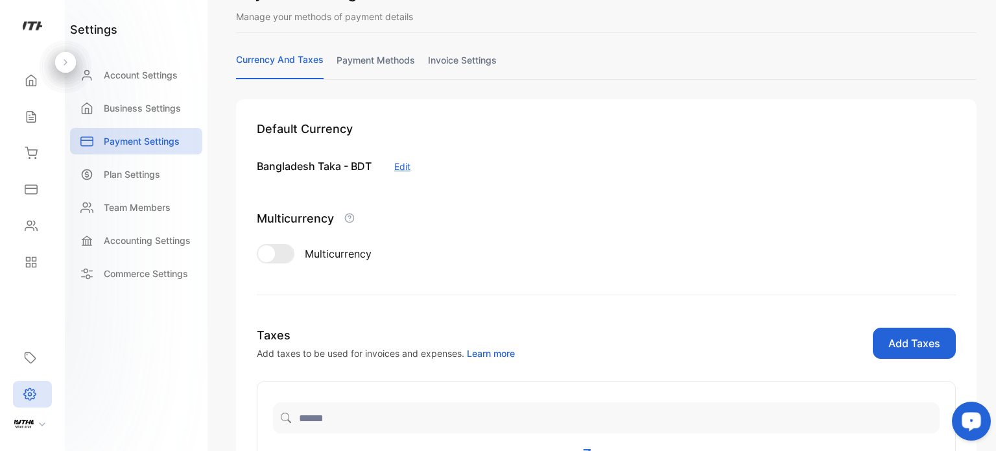
click at [375, 58] on link "payment methods" at bounding box center [376, 65] width 78 height 25
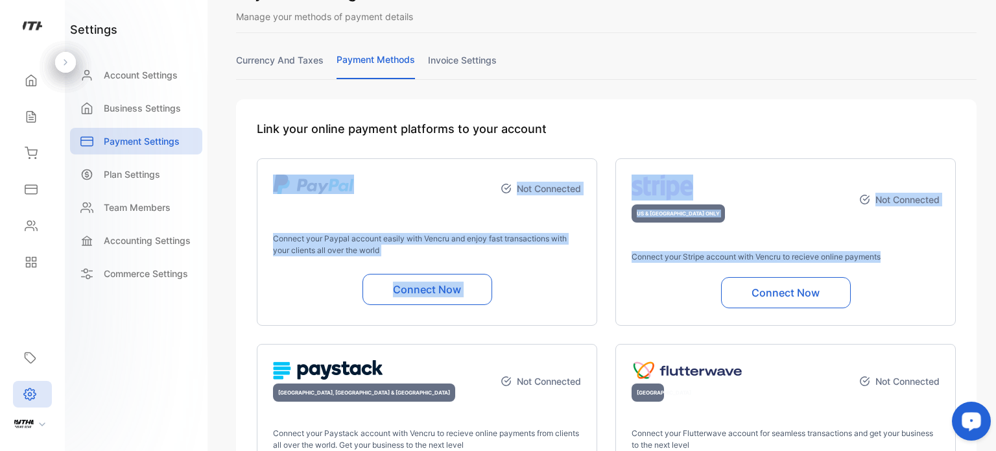
drag, startPoint x: 995, startPoint y: 103, endPoint x: 995, endPoint y: 255, distance: 152.4
click at [995, 255] on div "Payment settings Manage your methods of payment details currency and taxes paym…" at bounding box center [606, 225] width 779 height 451
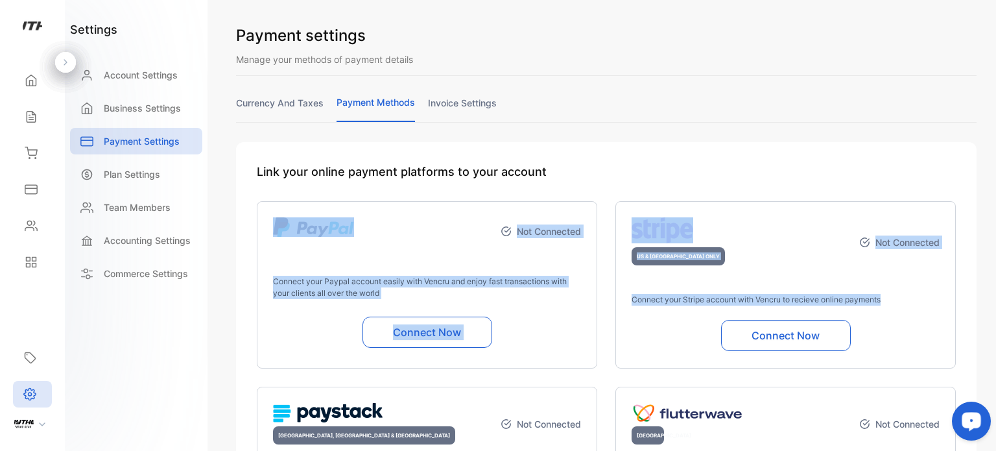
click at [473, 100] on link "invoice settings" at bounding box center [462, 108] width 69 height 25
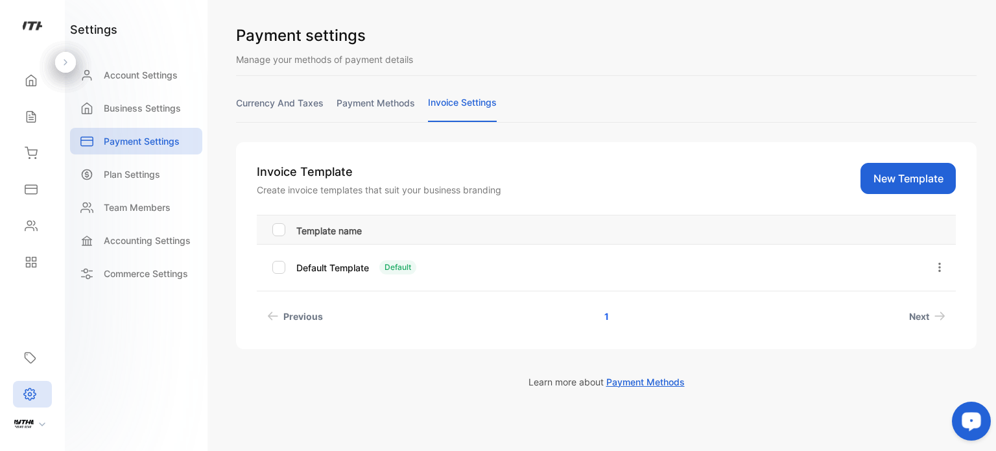
click at [657, 278] on td "Default Template Default" at bounding box center [604, 267] width 626 height 47
click at [898, 175] on button "New Template" at bounding box center [907, 178] width 95 height 31
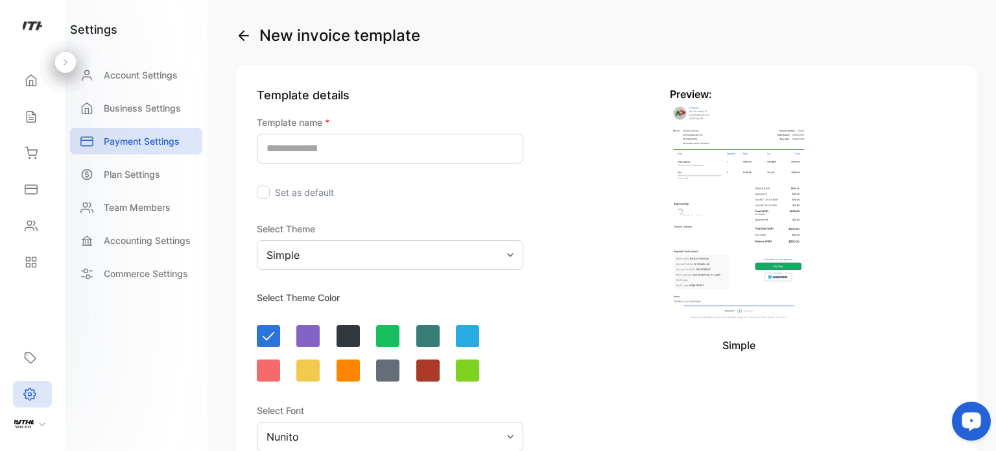
click at [677, 97] on h2 "Preview:" at bounding box center [738, 94] width 137 height 16
click at [241, 30] on icon "button" at bounding box center [244, 36] width 16 height 16
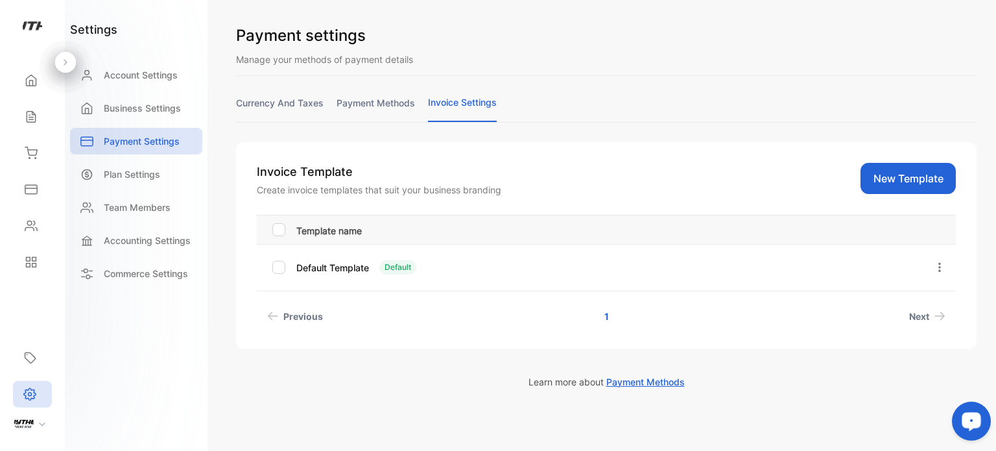
click at [342, 233] on p "Template name" at bounding box center [606, 229] width 620 height 16
click at [934, 269] on icon "button" at bounding box center [940, 267] width 12 height 12
click at [757, 300] on div "Template name Default Template Default Edit Set as default Delete Previous 1 Ne…" at bounding box center [606, 271] width 699 height 113
click at [918, 313] on span "Next" at bounding box center [919, 316] width 20 height 14
click at [371, 233] on p "Template name" at bounding box center [606, 229] width 620 height 16
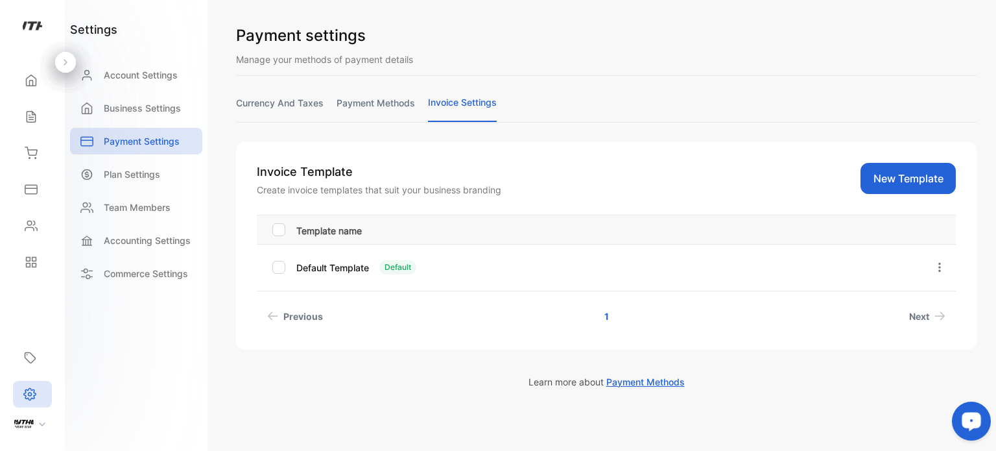
click at [283, 228] on div at bounding box center [278, 229] width 13 height 13
click at [560, 237] on th "Template name" at bounding box center [604, 229] width 626 height 29
click at [331, 261] on p "Default Template" at bounding box center [332, 268] width 73 height 14
click at [283, 226] on div at bounding box center [278, 229] width 13 height 13
click at [934, 320] on link "Next" at bounding box center [927, 316] width 47 height 24
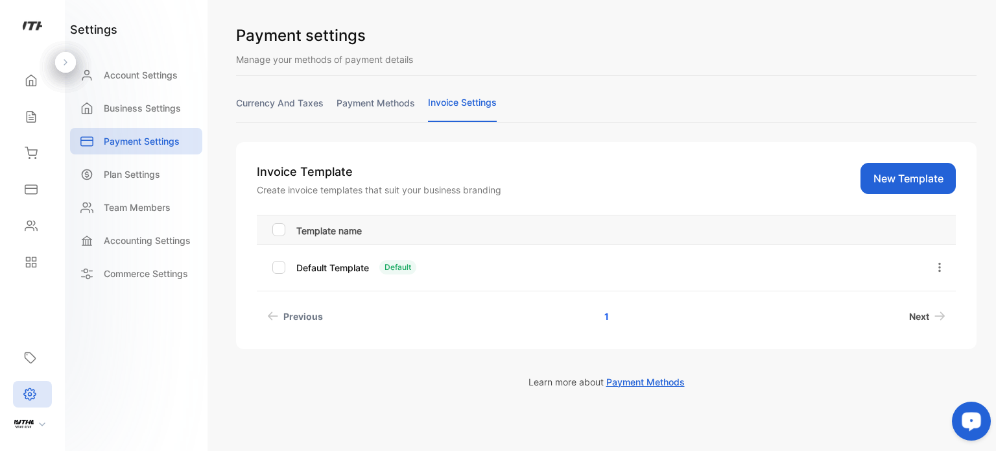
click at [912, 319] on span "Next" at bounding box center [919, 316] width 20 height 14
click at [909, 179] on button "New Template" at bounding box center [907, 178] width 95 height 31
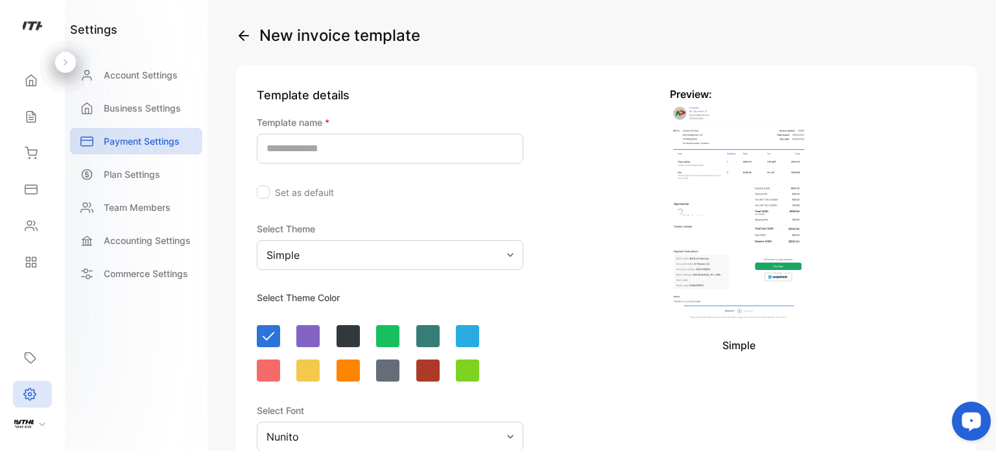
click at [750, 172] on img at bounding box center [738, 212] width 137 height 221
click at [319, 152] on input "text" at bounding box center [390, 149] width 267 height 30
type input "*******"
click at [309, 189] on label "Set as default" at bounding box center [304, 192] width 59 height 11
click at [266, 191] on div at bounding box center [263, 191] width 13 height 13
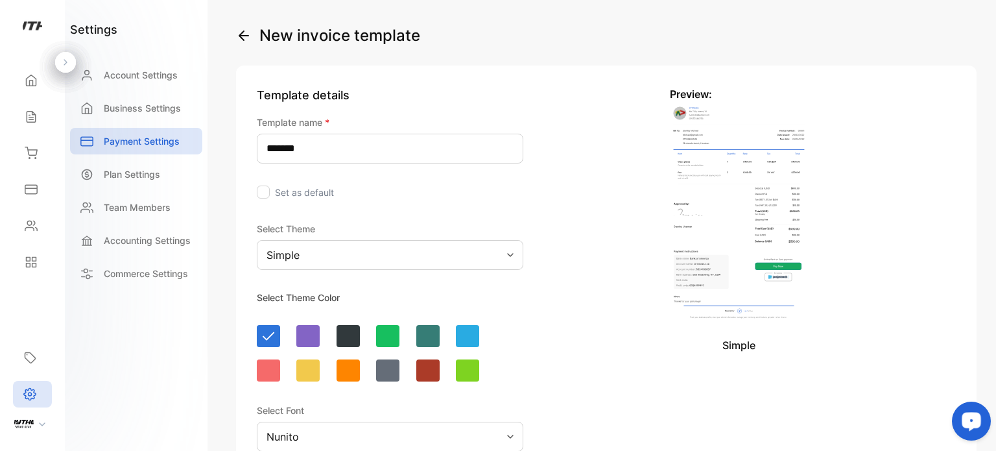
click at [379, 256] on div "Simple" at bounding box center [390, 255] width 267 height 30
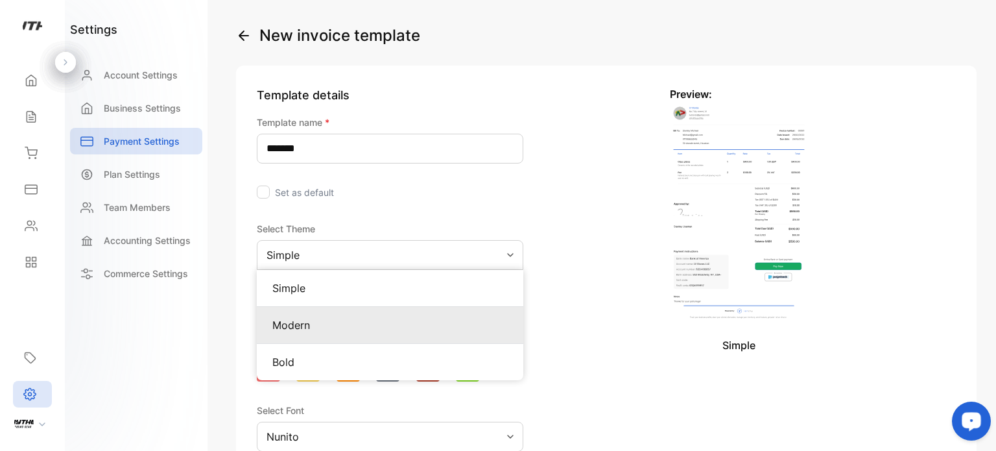
click at [368, 327] on p "Modern" at bounding box center [389, 325] width 235 height 16
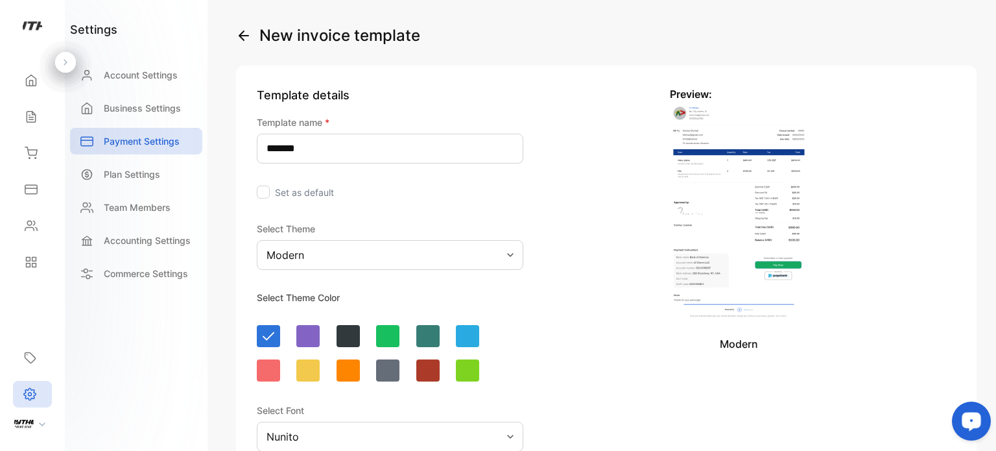
click at [355, 252] on div "Modern" at bounding box center [390, 255] width 267 height 30
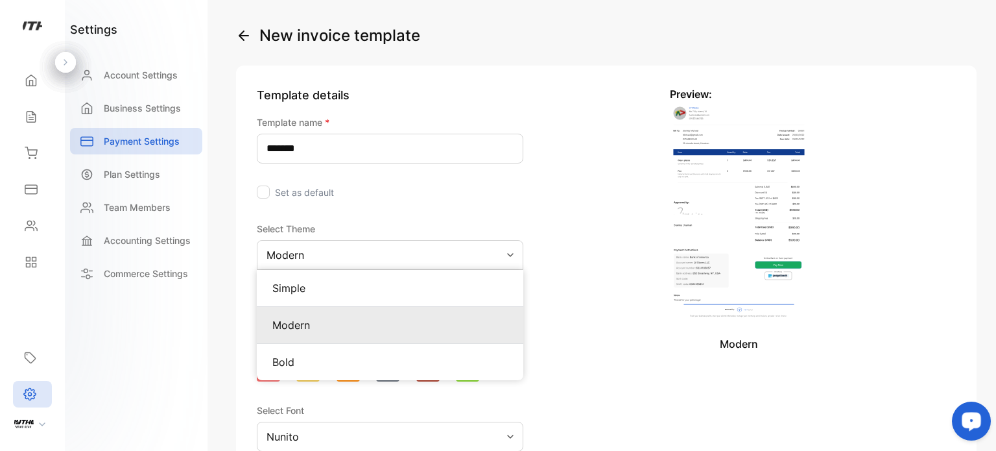
click at [313, 334] on div "Modern" at bounding box center [390, 325] width 267 height 37
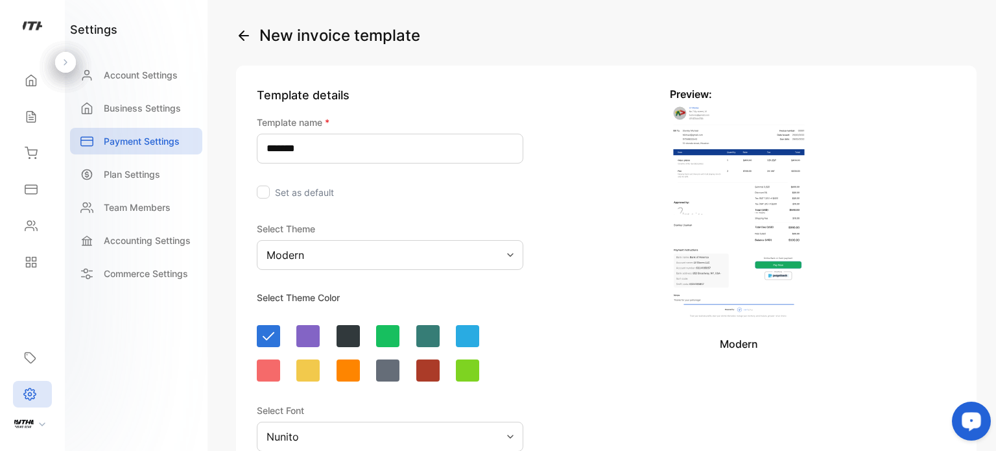
click at [418, 255] on div "Modern" at bounding box center [390, 255] width 267 height 30
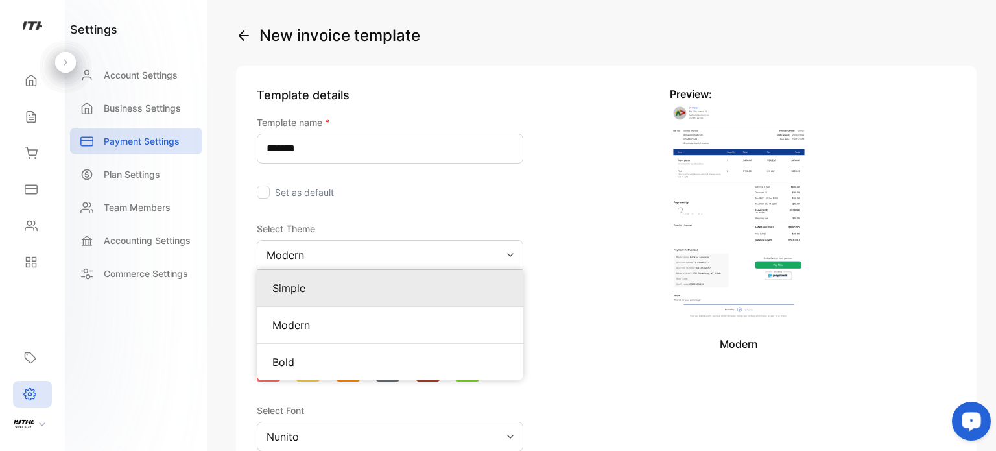
click at [361, 290] on p "Simple" at bounding box center [389, 288] width 235 height 16
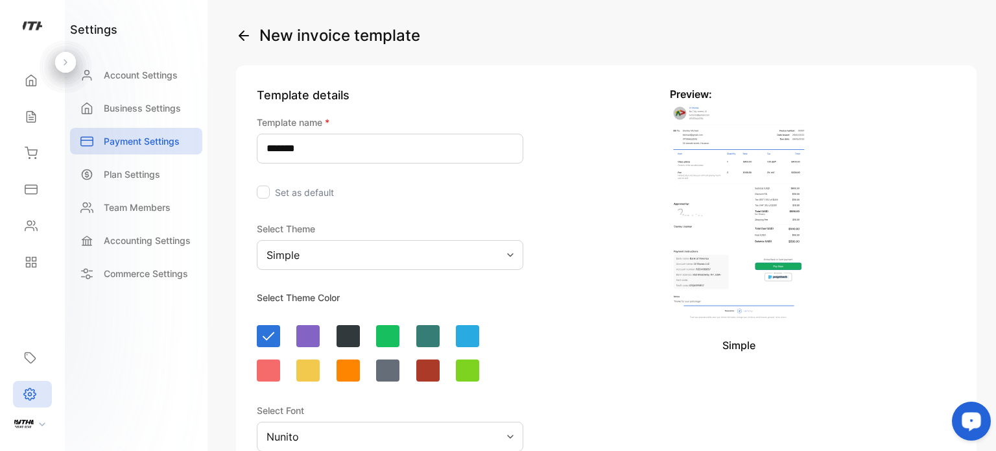
click at [386, 256] on div "Simple" at bounding box center [390, 255] width 267 height 30
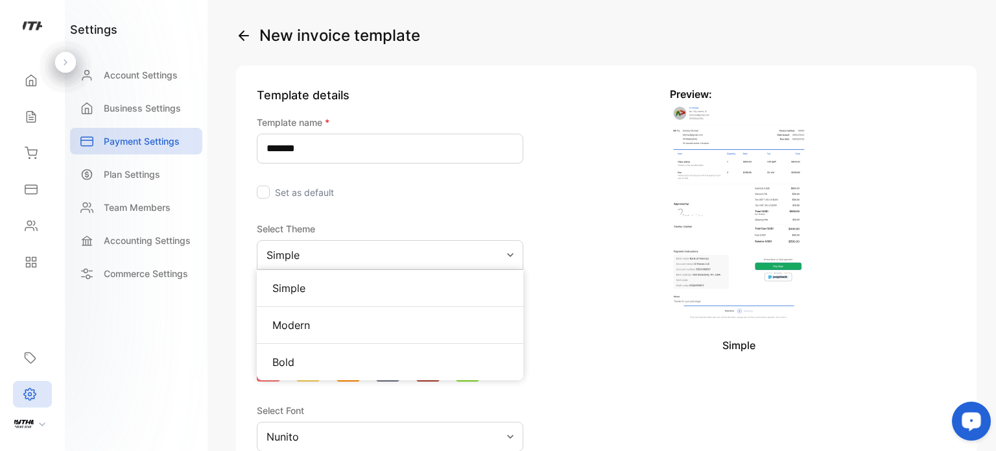
click at [363, 324] on p "Modern" at bounding box center [389, 325] width 235 height 16
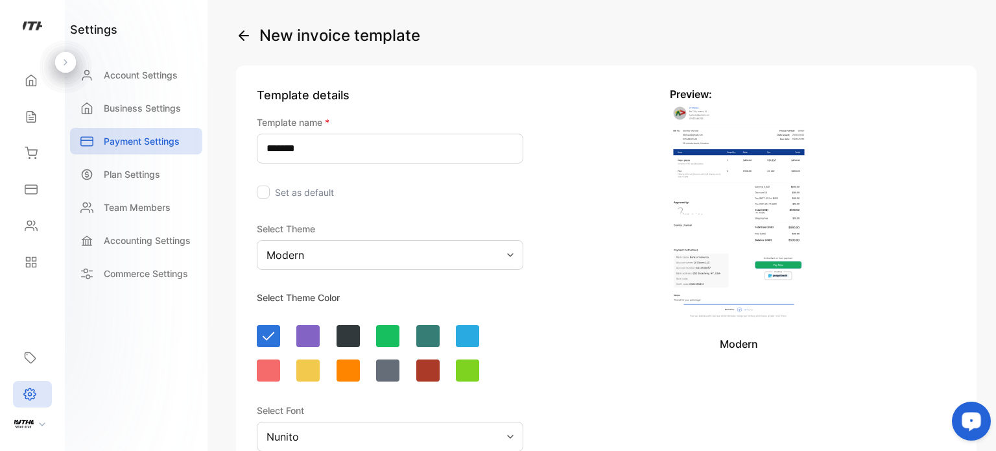
click at [270, 371] on div at bounding box center [268, 370] width 23 height 22
click at [347, 339] on div at bounding box center [348, 336] width 23 height 22
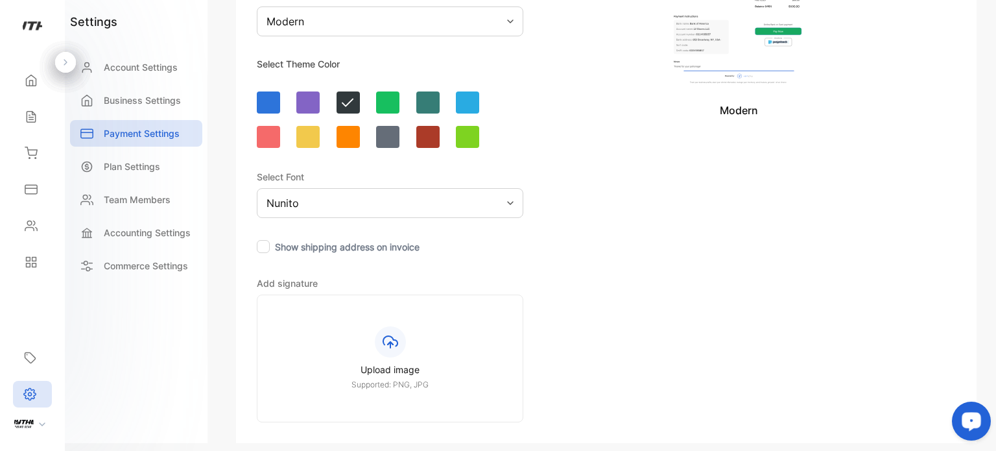
scroll to position [235, 0]
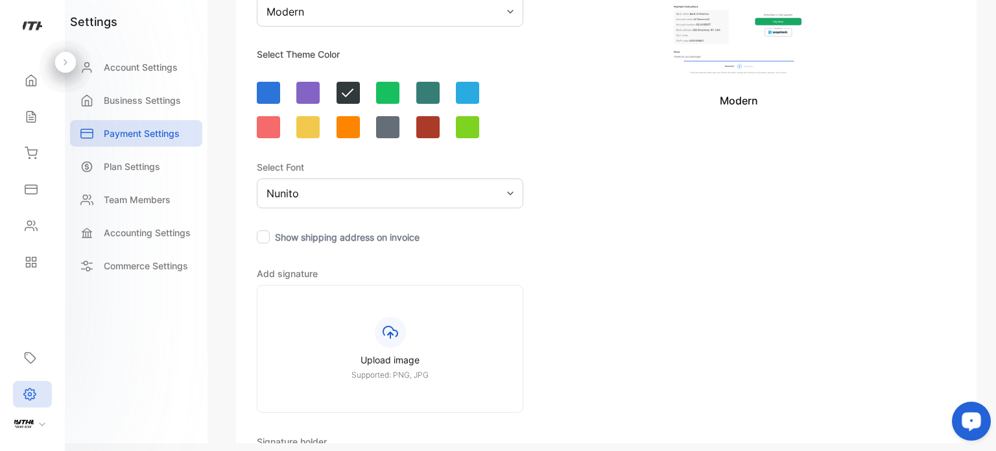
click at [410, 199] on div "Nunito" at bounding box center [390, 193] width 267 height 30
click at [811, 235] on div "Template details Template name * ******* Set as default Select Theme Modern Sel…" at bounding box center [532, 212] width 593 height 781
click at [370, 239] on label "Show shipping address on invoice" at bounding box center [347, 236] width 145 height 11
click at [263, 235] on div at bounding box center [263, 236] width 13 height 13
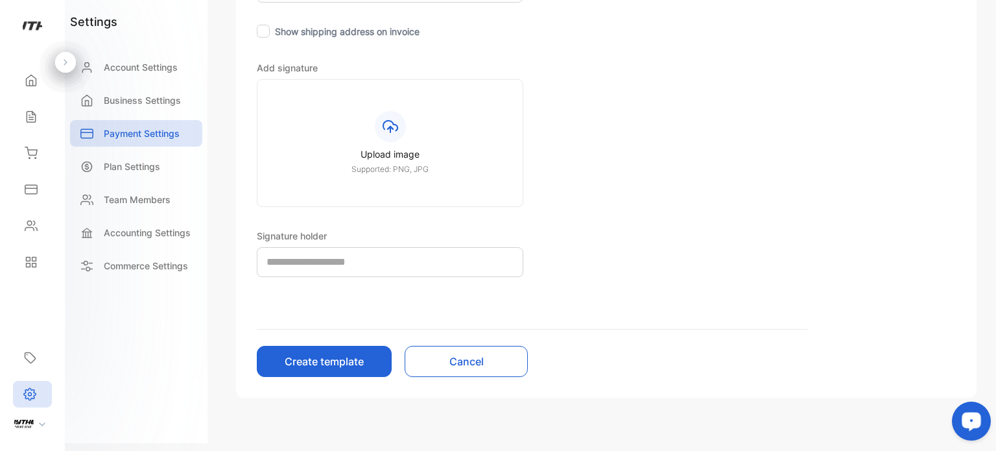
scroll to position [442, 0]
click at [399, 128] on div at bounding box center [390, 125] width 31 height 31
click at [0, 0] on input "Upload image Supported: PNG, JPG" at bounding box center [0, 0] width 0 height 0
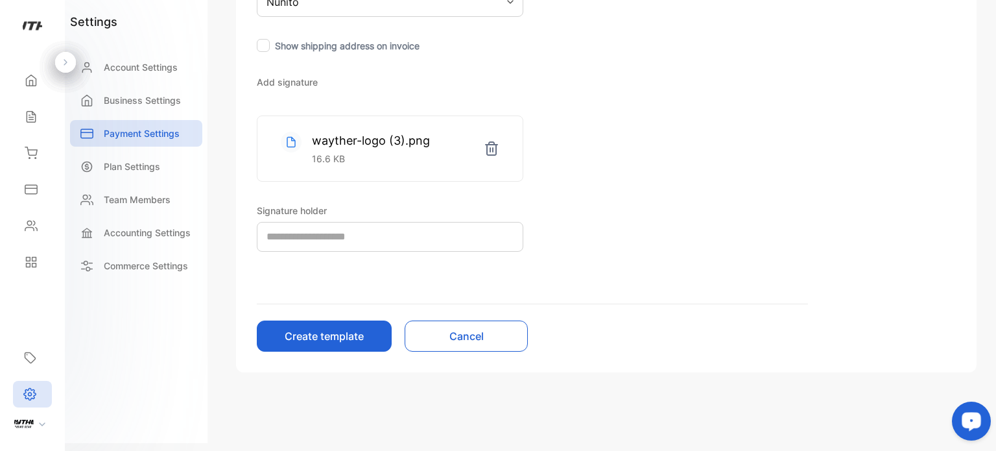
click at [389, 246] on input "text" at bounding box center [390, 237] width 267 height 30
click at [338, 332] on button "Create template" at bounding box center [324, 335] width 135 height 31
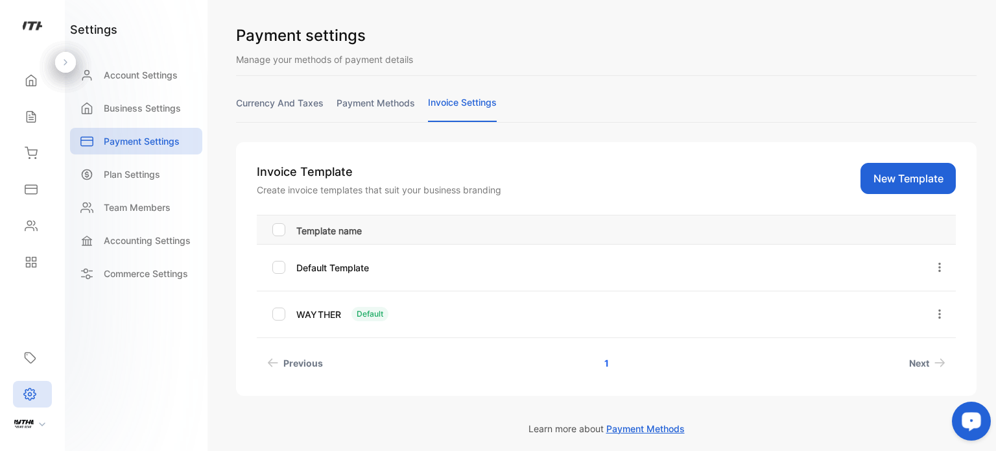
click at [934, 311] on icon "button" at bounding box center [940, 314] width 12 height 12
click at [866, 394] on span "Set as default" at bounding box center [899, 388] width 68 height 16
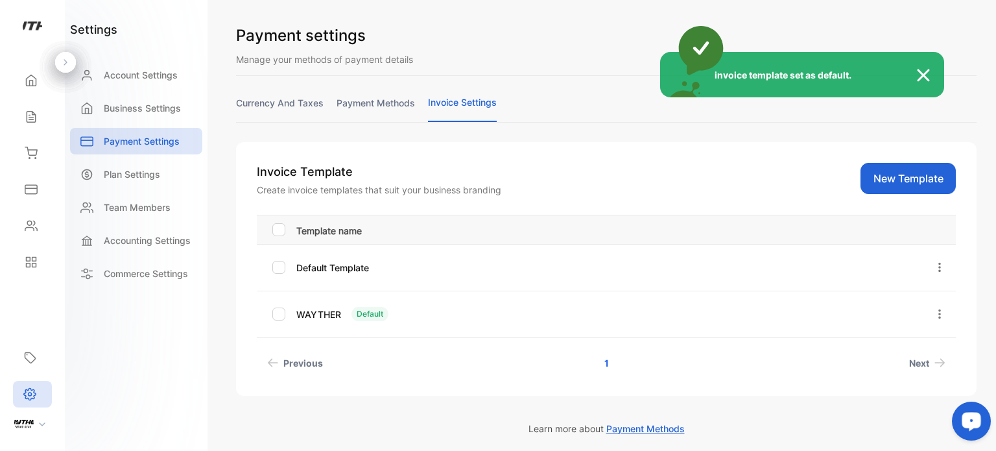
drag, startPoint x: 866, startPoint y: 394, endPoint x: 593, endPoint y: 279, distance: 295.9
click at [593, 279] on div "invoice template set as default." at bounding box center [498, 225] width 996 height 451
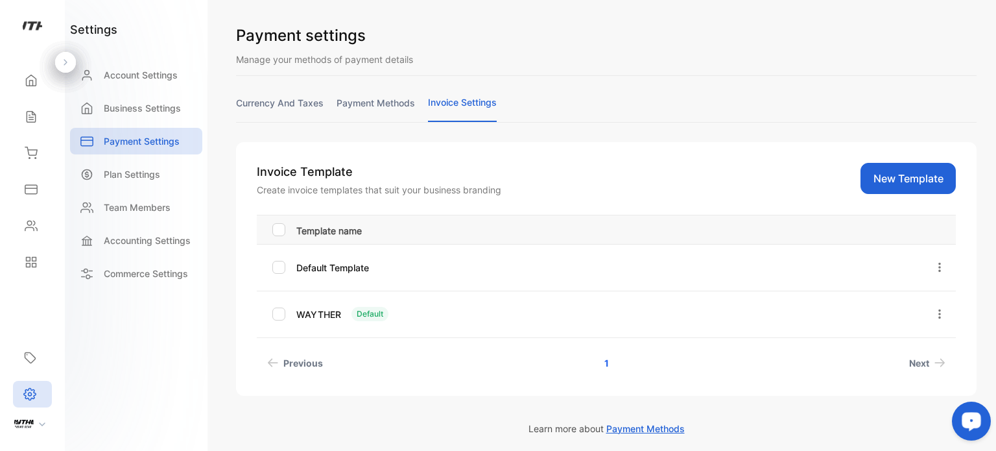
drag, startPoint x: 370, startPoint y: 315, endPoint x: 554, endPoint y: 318, distance: 184.2
click at [370, 314] on div "Default" at bounding box center [369, 314] width 37 height 14
click at [937, 314] on icon "button" at bounding box center [940, 314] width 12 height 12
click at [712, 318] on div "WAYTHER Default" at bounding box center [600, 314] width 608 height 14
click at [278, 317] on div at bounding box center [278, 313] width 13 height 13
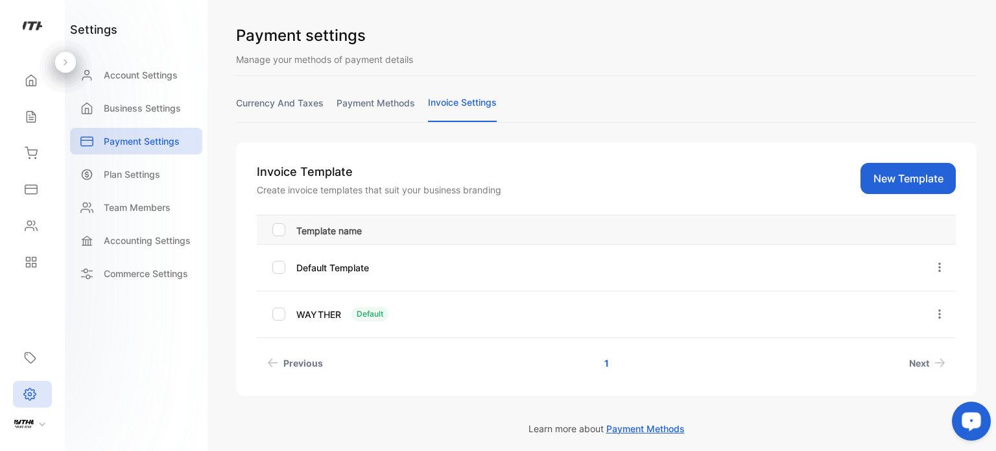
click at [284, 102] on link "currency and taxes" at bounding box center [280, 108] width 88 height 25
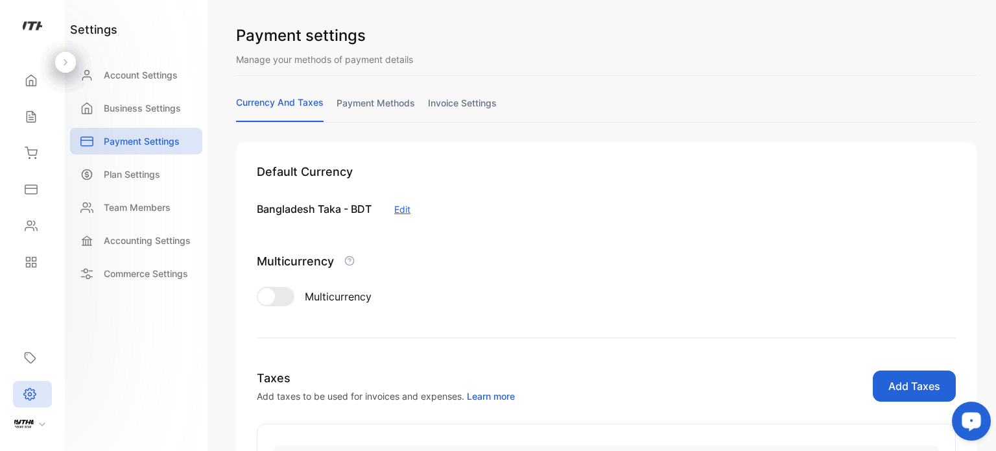
click at [384, 101] on link "payment methods" at bounding box center [376, 108] width 78 height 25
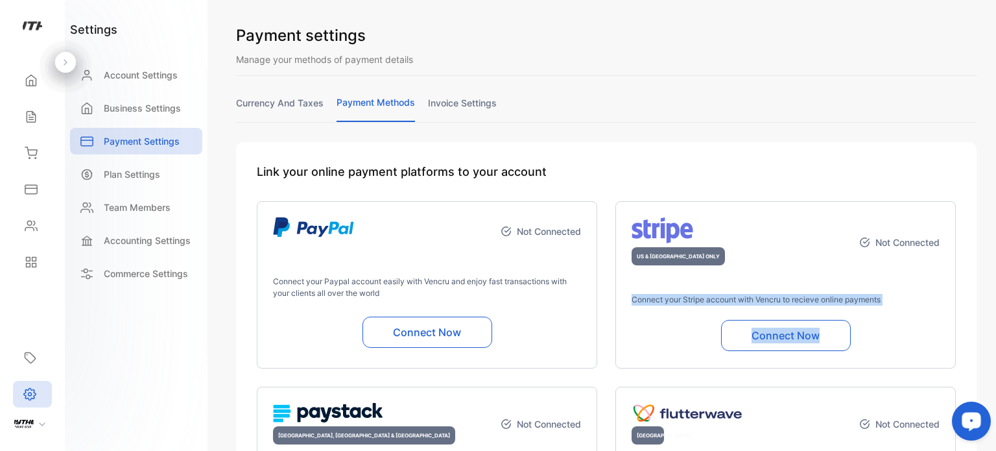
drag, startPoint x: 995, startPoint y: 226, endPoint x: 995, endPoint y: 319, distance: 93.4
click at [995, 319] on div "Payment settings Manage your methods of payment details currency and taxes paym…" at bounding box center [606, 225] width 779 height 451
click at [991, 410] on div at bounding box center [969, 423] width 54 height 54
click at [995, 415] on div at bounding box center [969, 423] width 54 height 54
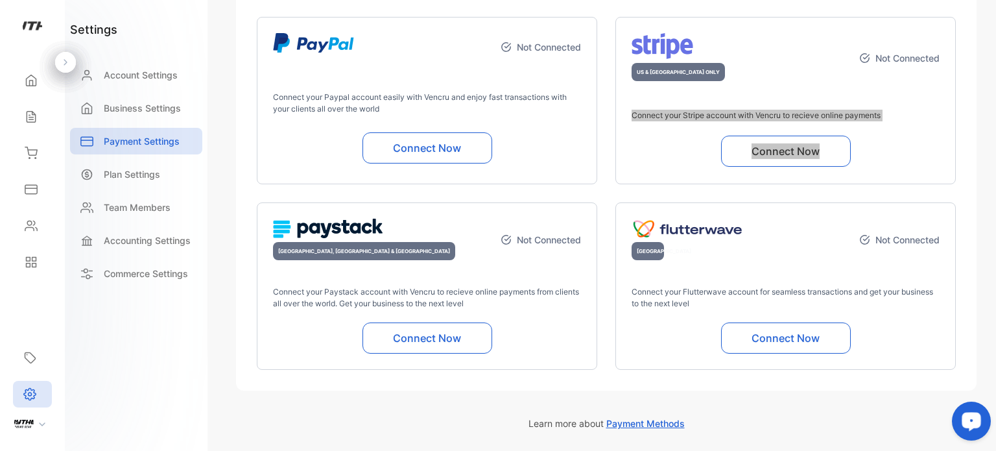
scroll to position [171, 0]
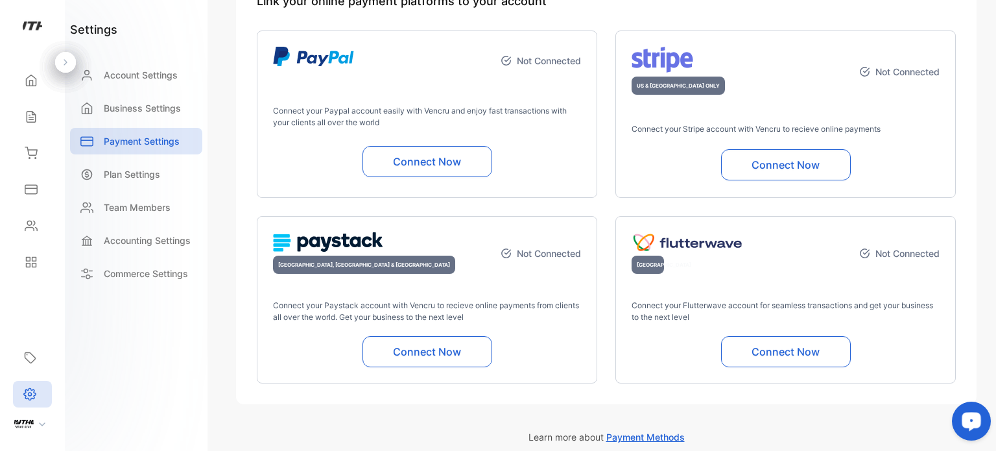
click at [657, 440] on span "Payment Methods" at bounding box center [645, 436] width 78 height 11
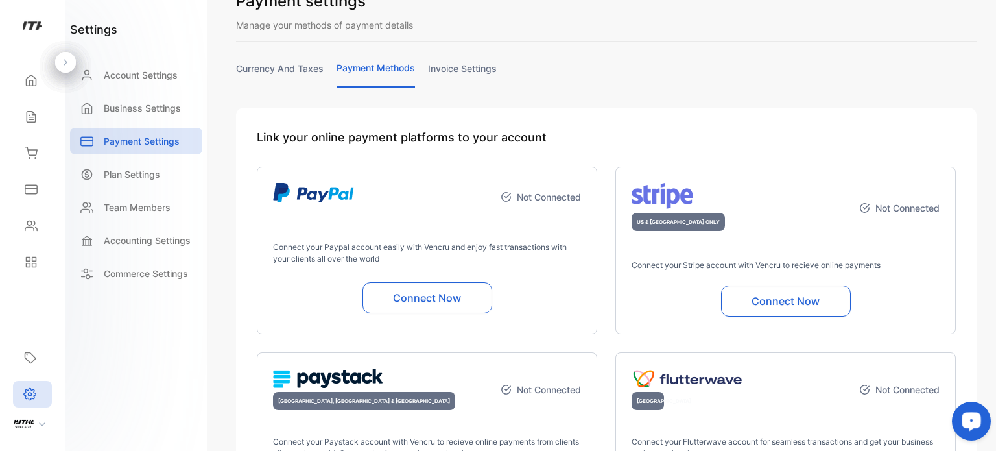
scroll to position [0, 0]
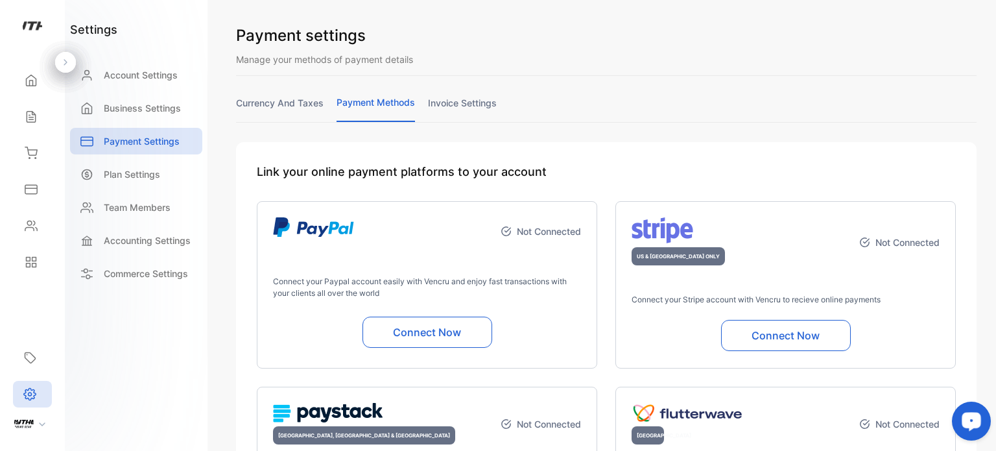
click at [480, 96] on link "invoice settings" at bounding box center [462, 108] width 69 height 25
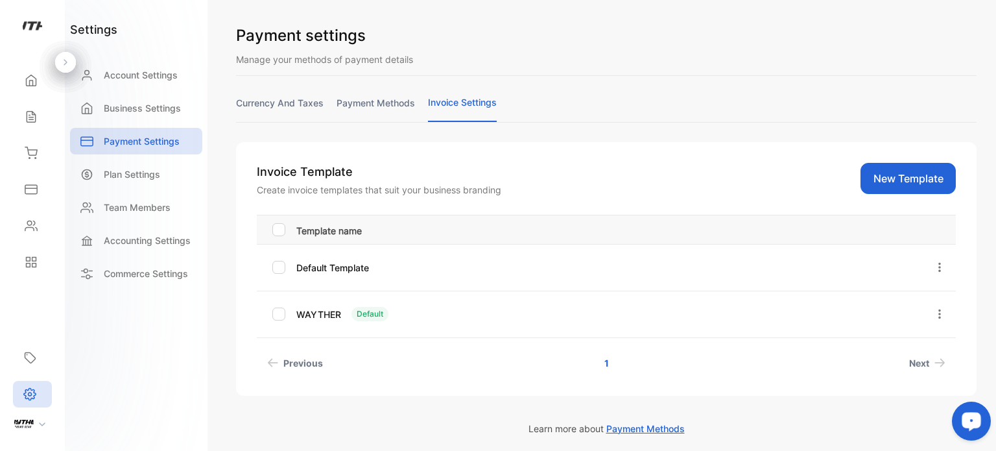
click at [377, 112] on link "payment methods" at bounding box center [376, 108] width 78 height 25
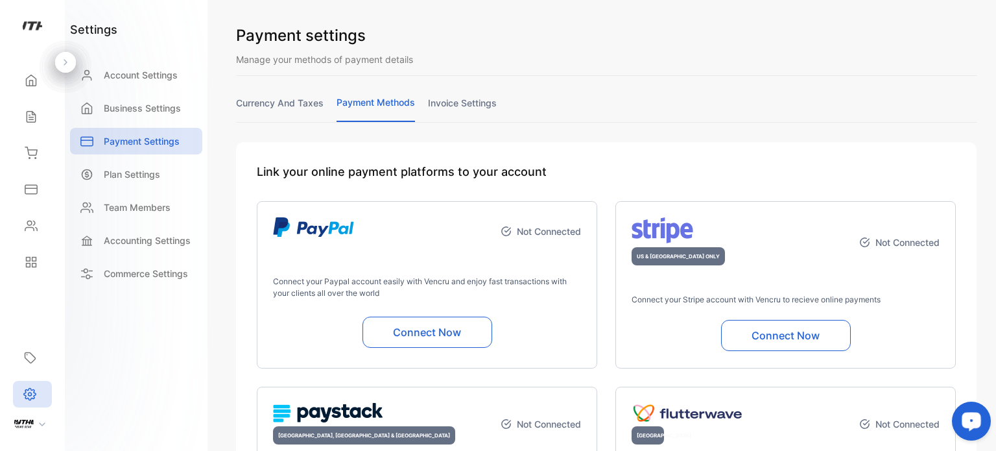
click at [301, 102] on link "currency and taxes" at bounding box center [280, 108] width 88 height 25
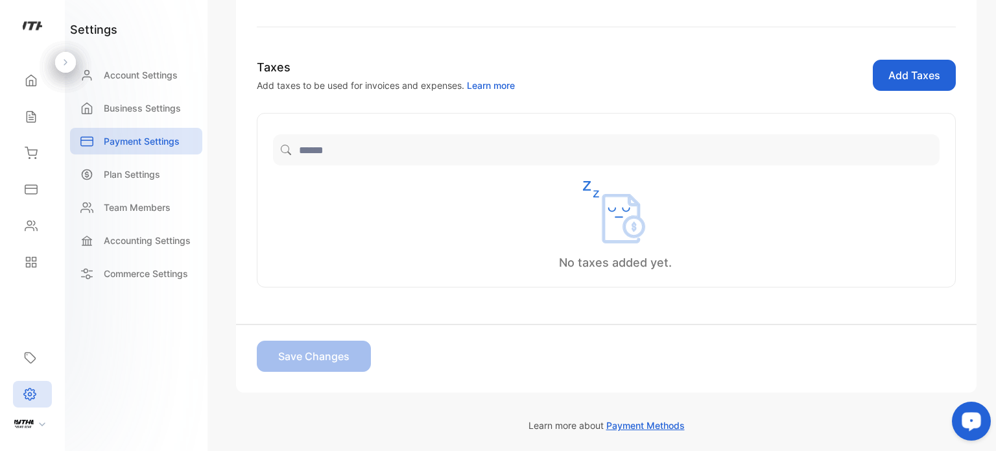
scroll to position [363, 0]
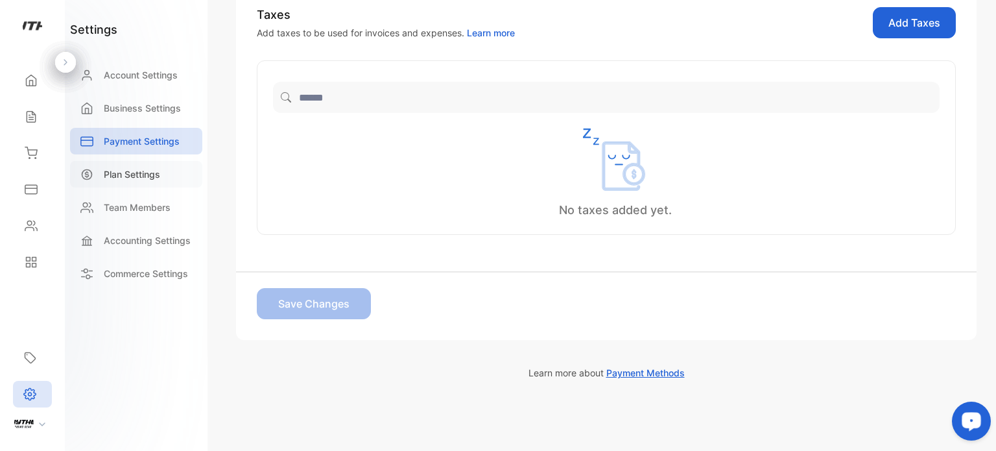
click at [136, 174] on p "Plan Settings" at bounding box center [132, 174] width 56 height 14
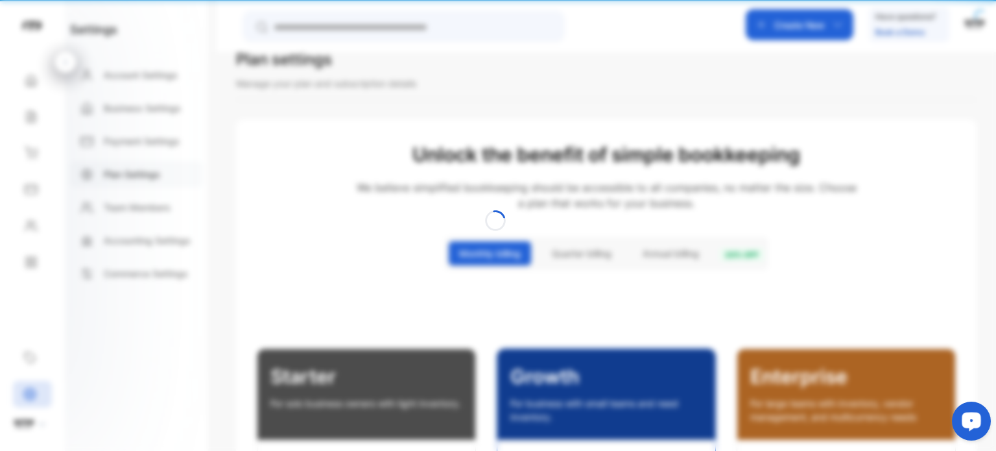
scroll to position [52, 0]
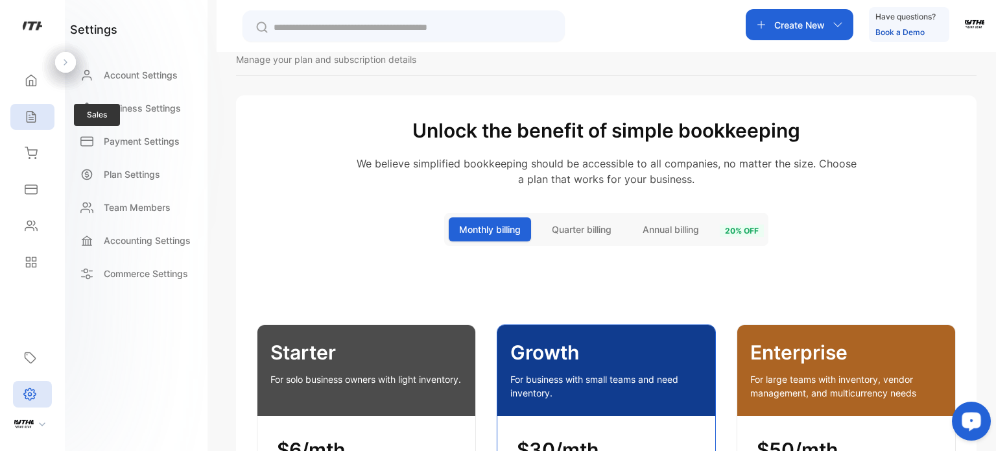
click at [31, 117] on icon at bounding box center [31, 117] width 8 height 11
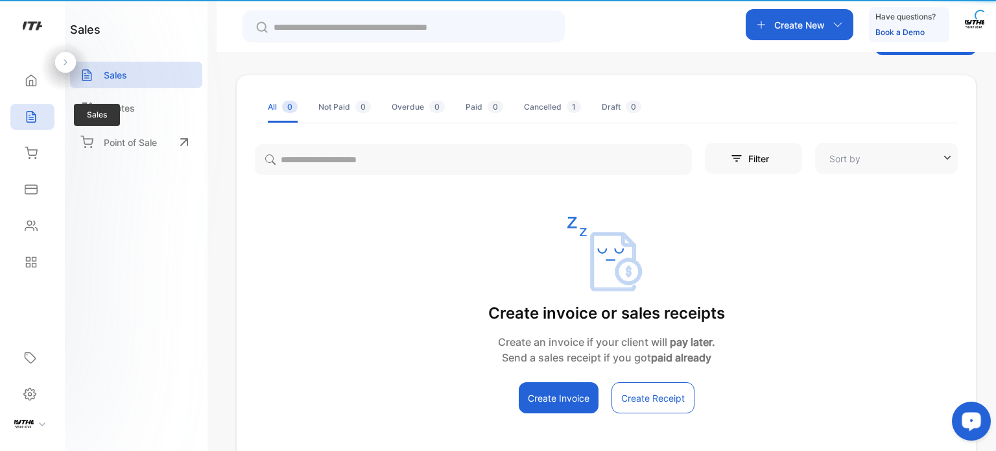
type input "**********"
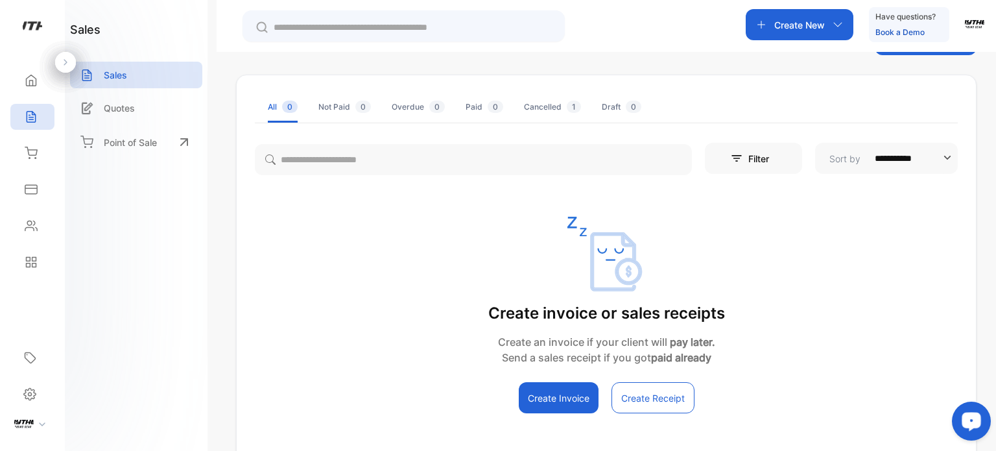
click at [555, 392] on button "Create Invoice" at bounding box center [559, 397] width 80 height 31
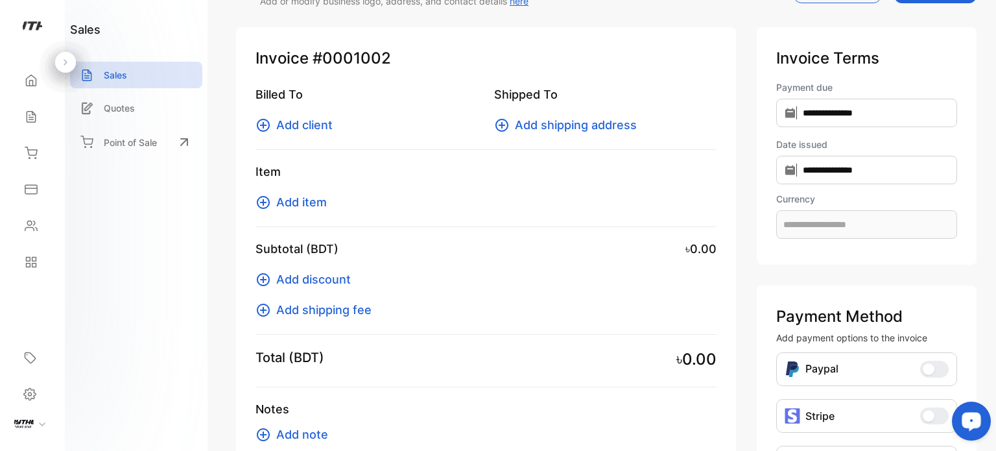
type input "**********"
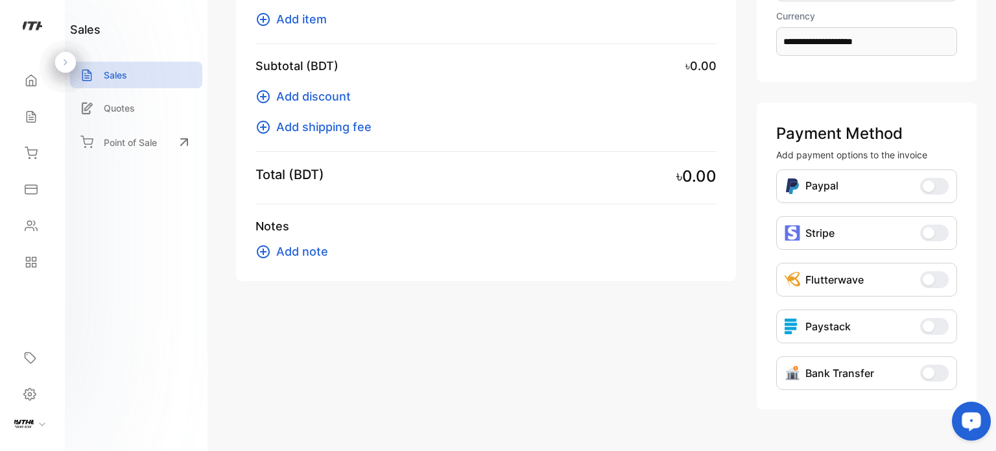
scroll to position [249, 0]
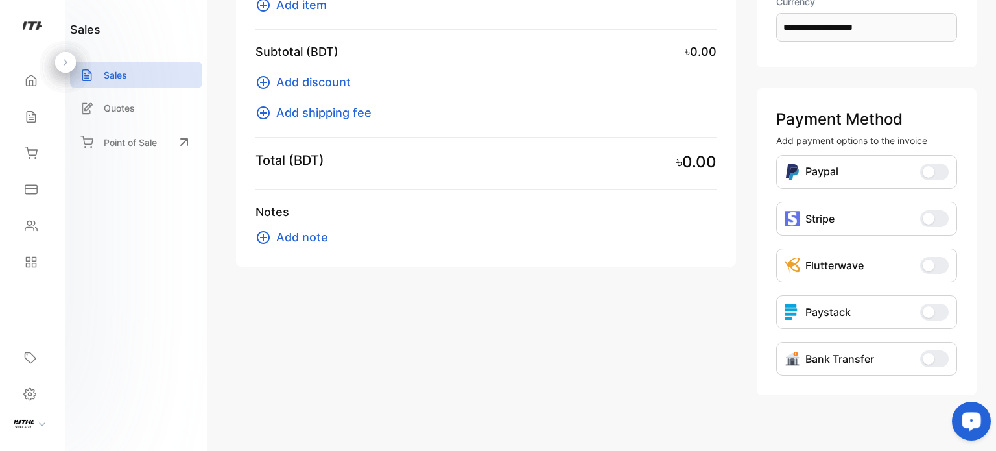
click at [930, 365] on button "Bank Transfer" at bounding box center [934, 358] width 29 height 17
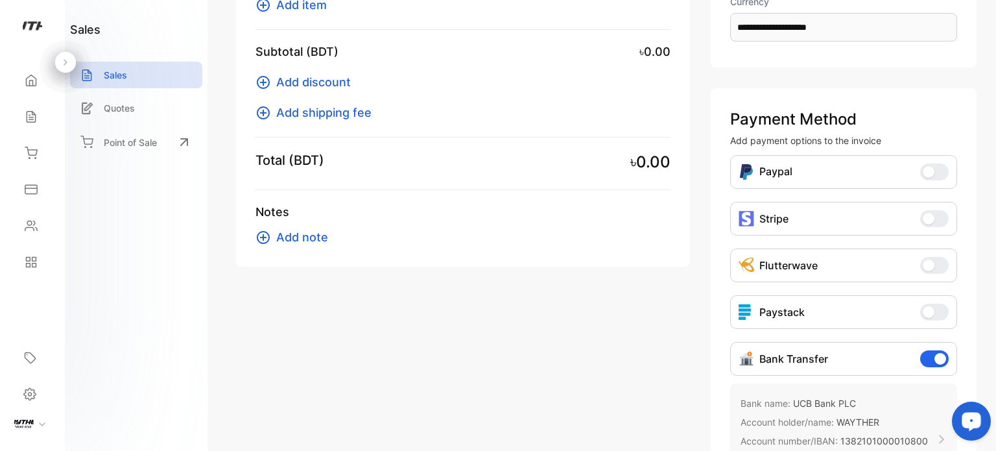
scroll to position [384, 0]
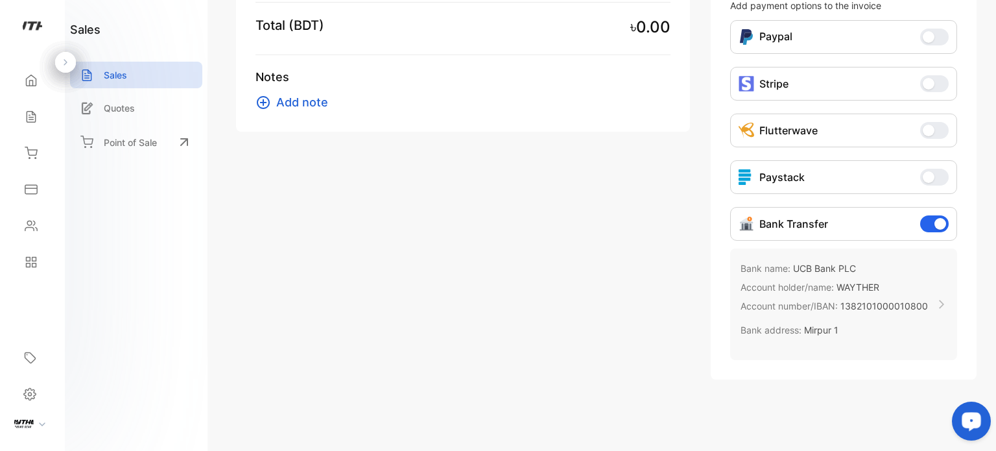
click at [936, 300] on icon at bounding box center [941, 304] width 10 height 10
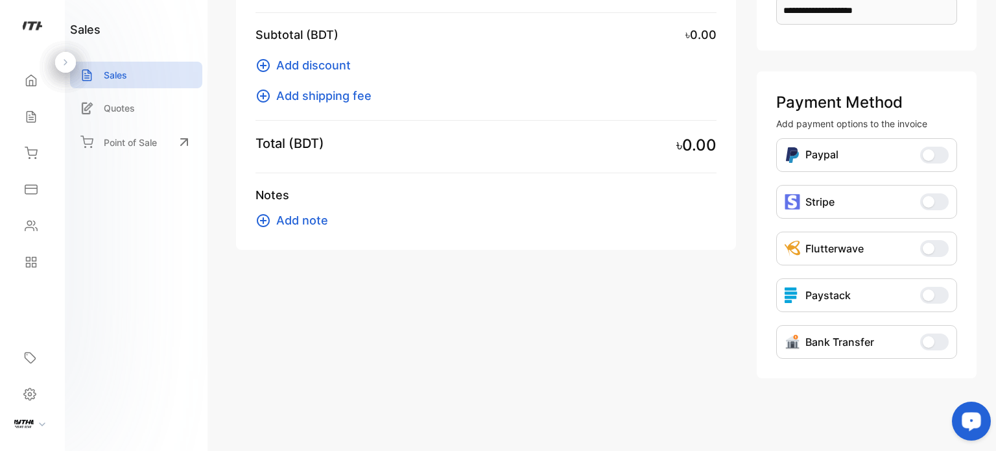
scroll to position [265, 0]
drag, startPoint x: 995, startPoint y: 106, endPoint x: 995, endPoint y: 97, distance: 9.7
click at [995, 103] on div "**********" at bounding box center [606, 225] width 779 height 451
click at [995, 64] on div "**********" at bounding box center [606, 225] width 779 height 451
click at [995, 53] on div "**********" at bounding box center [606, 225] width 779 height 451
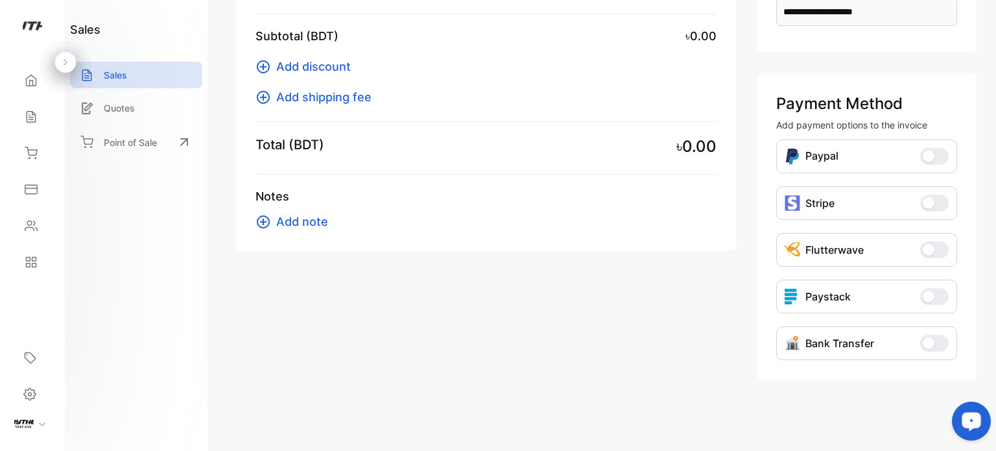
scroll to position [0, 0]
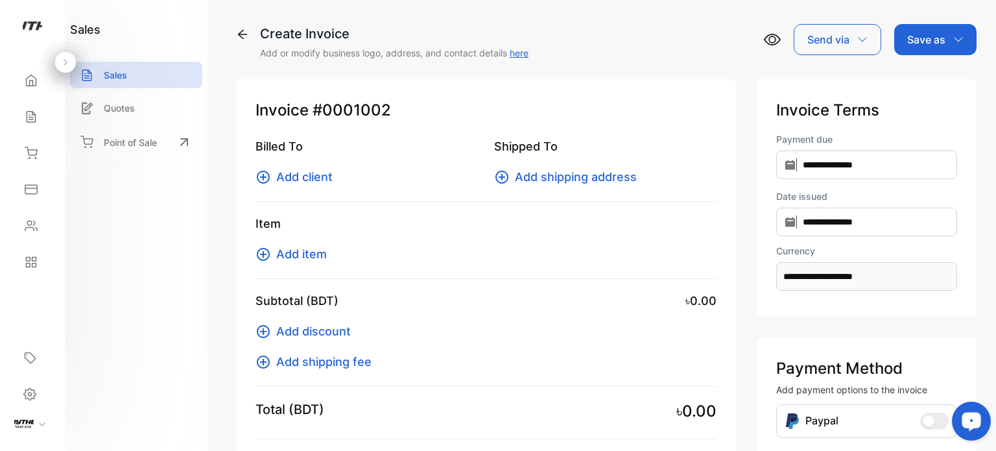
click at [310, 171] on span "Add client" at bounding box center [304, 177] width 56 height 18
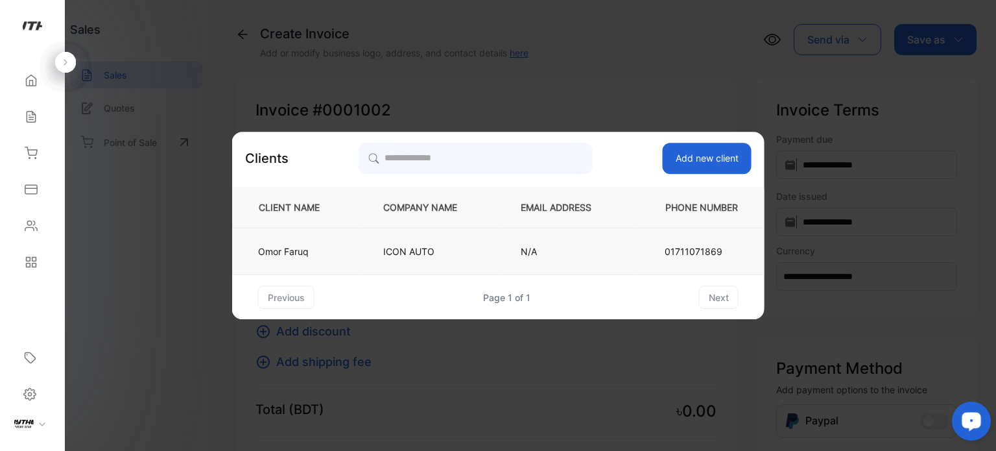
click at [412, 264] on td "ICON AUTO" at bounding box center [430, 251] width 137 height 47
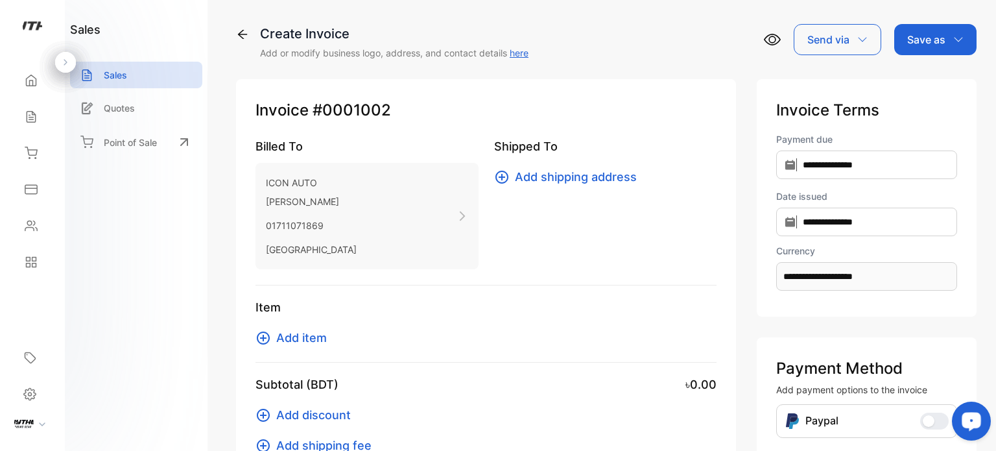
click at [547, 180] on span "Add shipping address" at bounding box center [576, 177] width 122 height 18
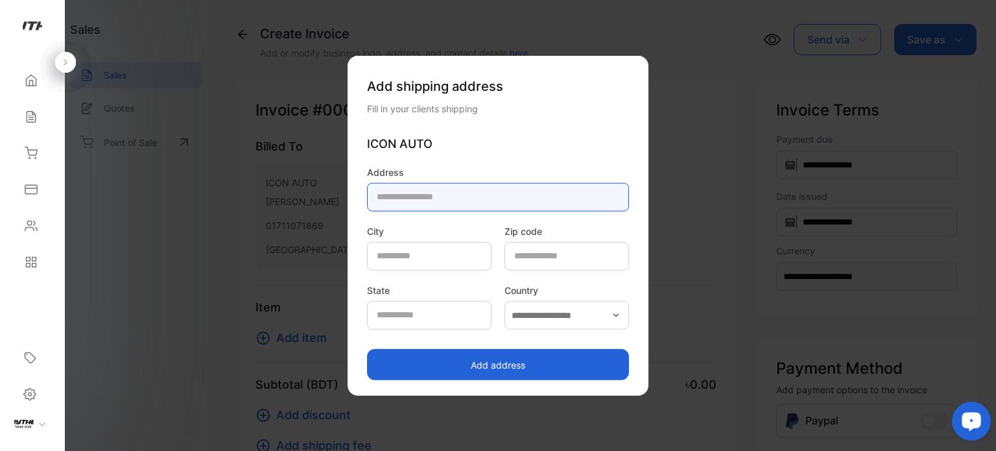
click at [415, 199] on input "text" at bounding box center [498, 196] width 262 height 29
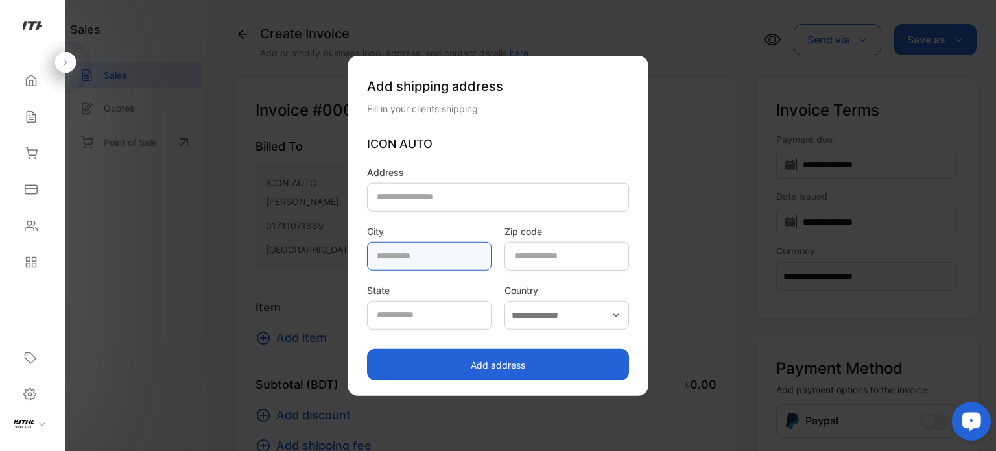
click at [367, 261] on input "text" at bounding box center [429, 255] width 124 height 29
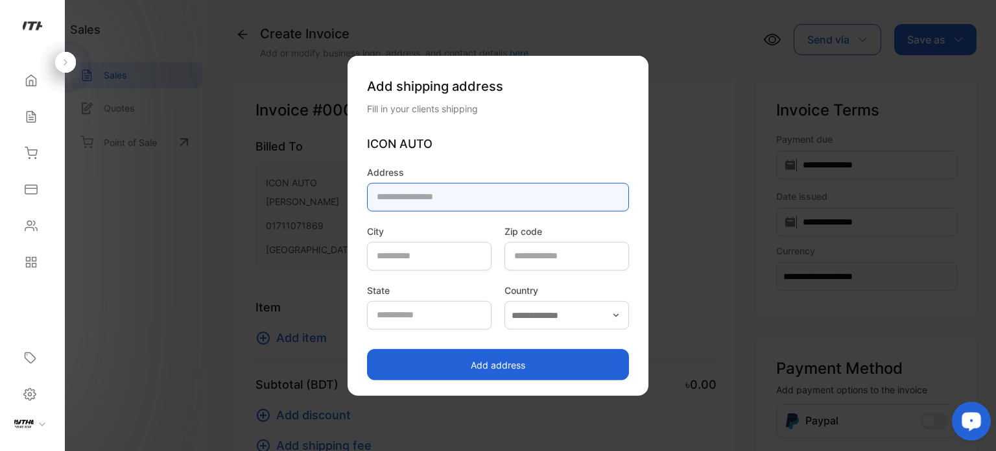
click at [547, 201] on input "text" at bounding box center [498, 196] width 262 height 29
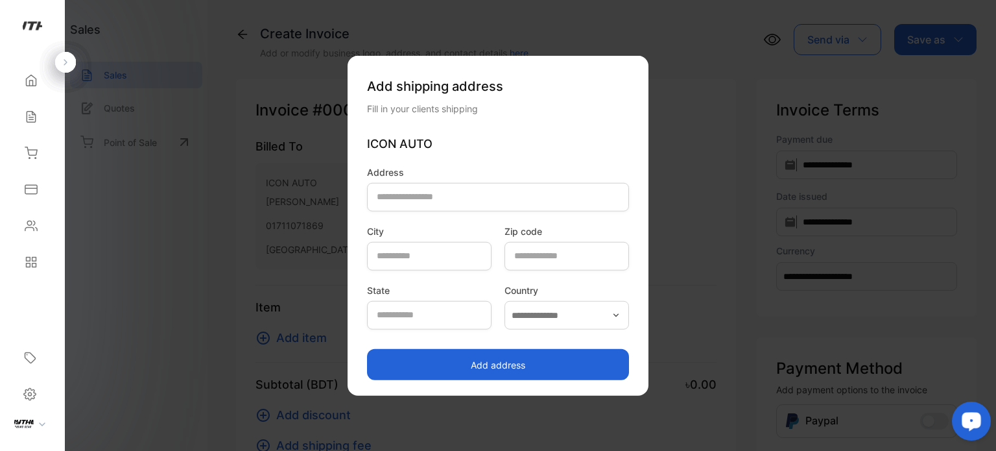
click at [621, 316] on icon "button" at bounding box center [616, 314] width 10 height 10
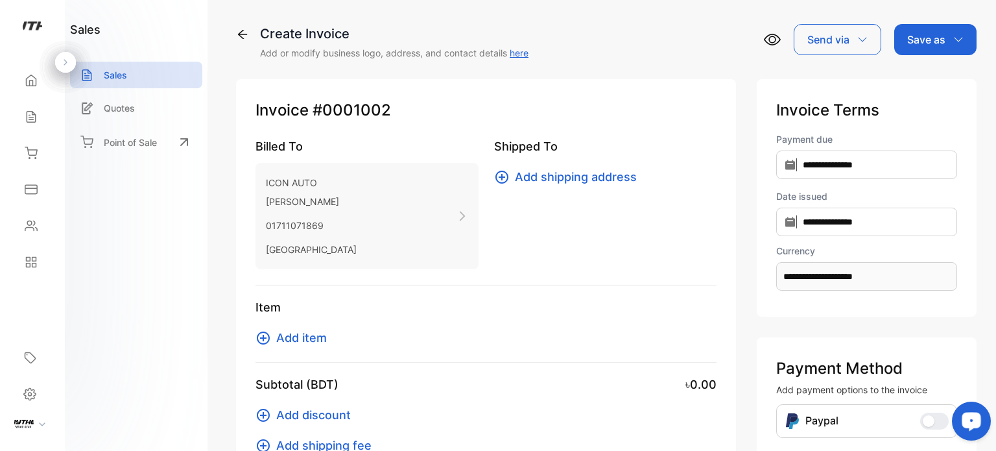
click at [527, 47] on link "here" at bounding box center [519, 52] width 19 height 11
click at [283, 342] on span "Add item" at bounding box center [301, 338] width 51 height 18
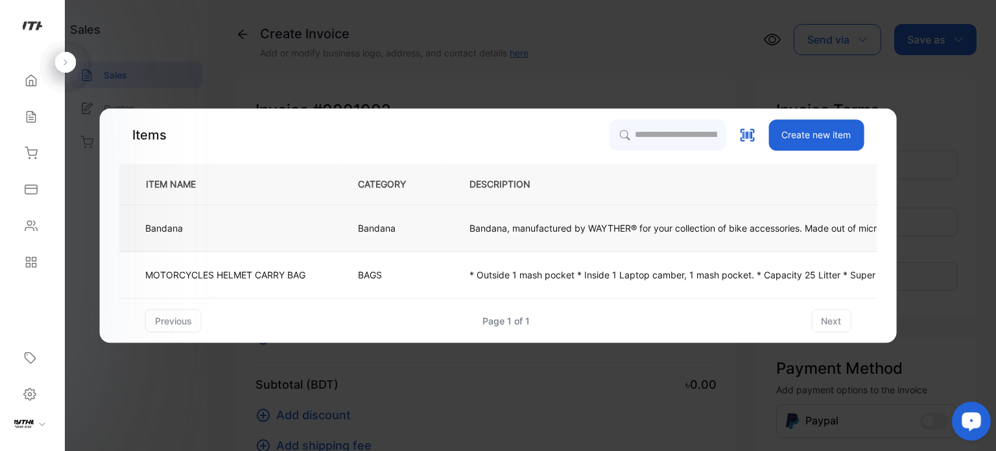
click at [361, 244] on td "Bandana" at bounding box center [393, 228] width 112 height 47
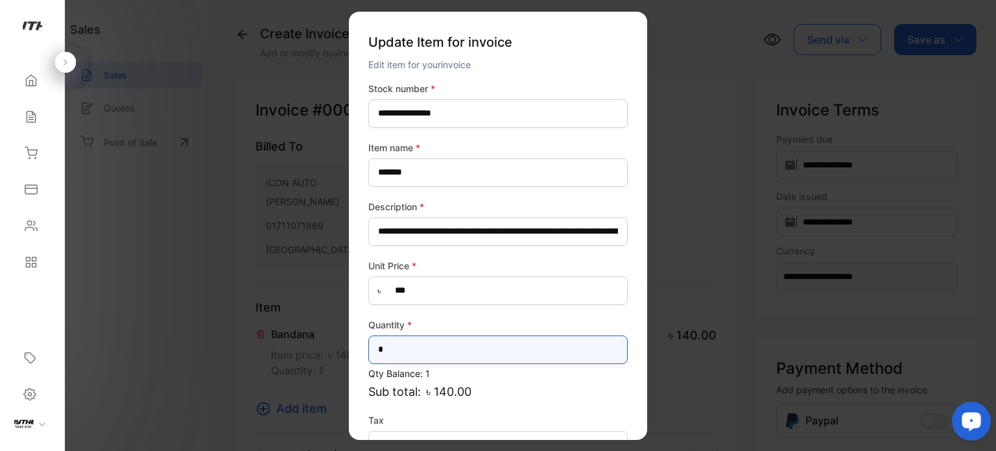
click at [402, 348] on input "*" at bounding box center [497, 349] width 259 height 29
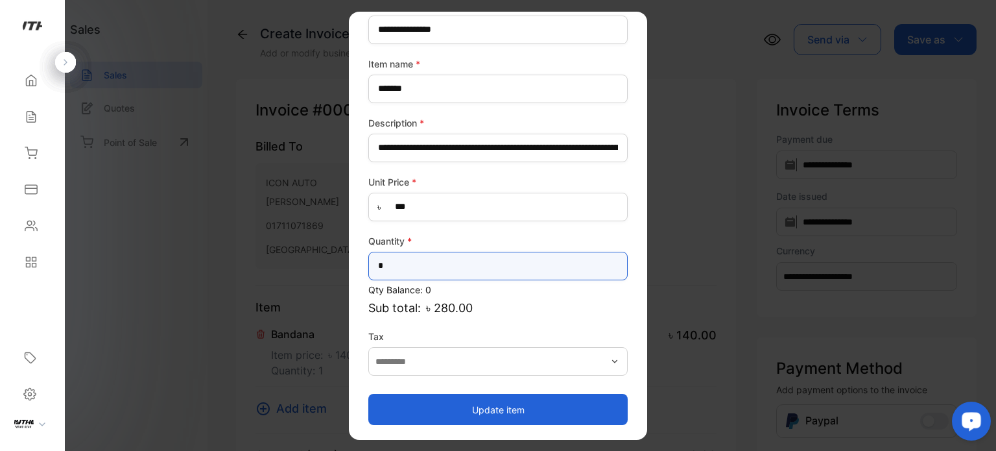
type input "*"
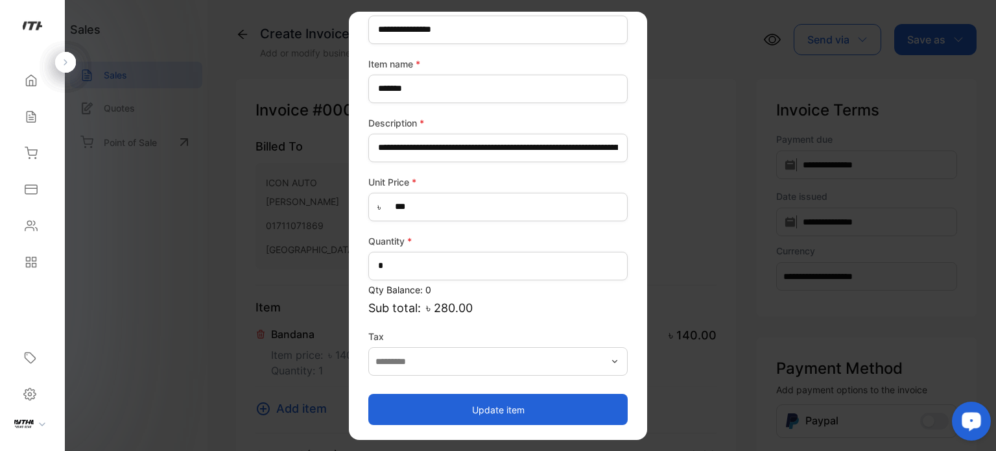
click at [553, 402] on button "Update item" at bounding box center [497, 409] width 259 height 31
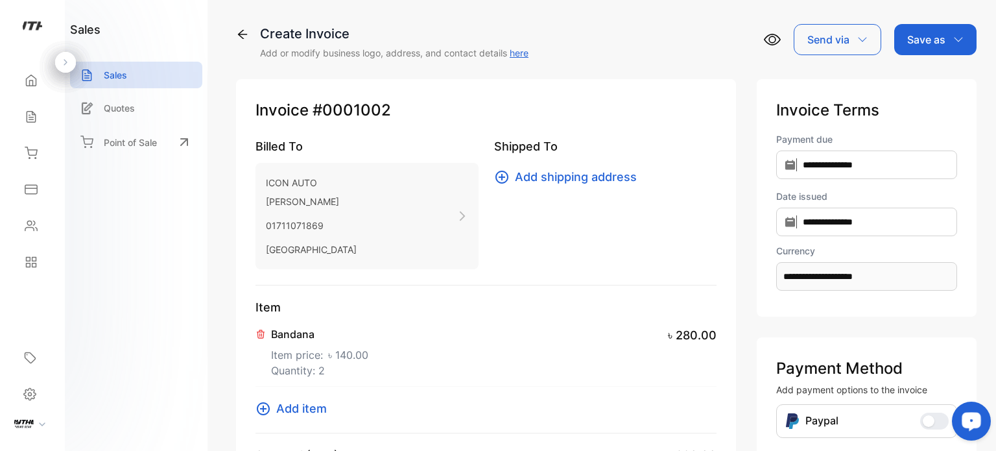
drag, startPoint x: 995, startPoint y: 220, endPoint x: 995, endPoint y: 295, distance: 74.6
click at [995, 295] on div "**********" at bounding box center [606, 225] width 779 height 451
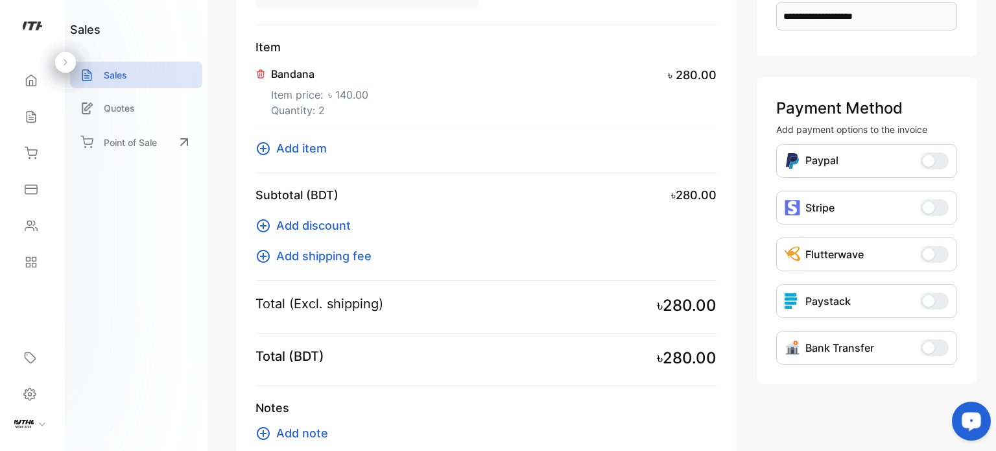
scroll to position [252, 0]
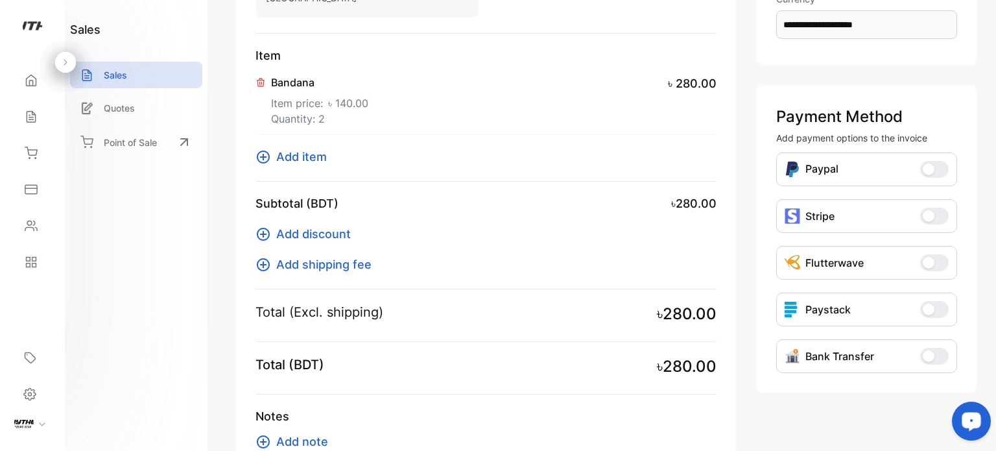
click at [995, 324] on div "**********" at bounding box center [606, 225] width 779 height 451
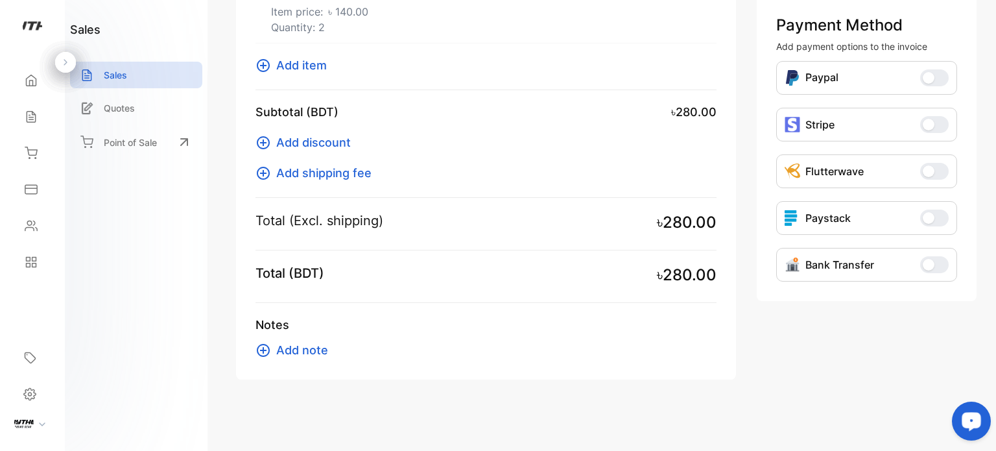
drag, startPoint x: 993, startPoint y: 324, endPoint x: 51, endPoint y: 5, distance: 994.5
click at [295, 350] on span "Add note" at bounding box center [302, 350] width 52 height 18
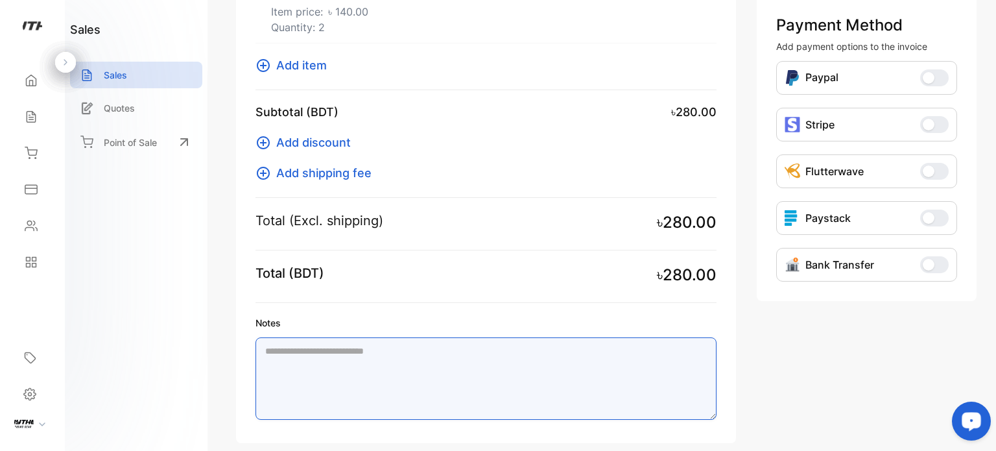
click at [329, 347] on textarea "Notes" at bounding box center [485, 378] width 461 height 82
click at [309, 353] on textarea "Notes" at bounding box center [485, 378] width 461 height 82
click at [324, 351] on textarea "Notes" at bounding box center [485, 378] width 461 height 82
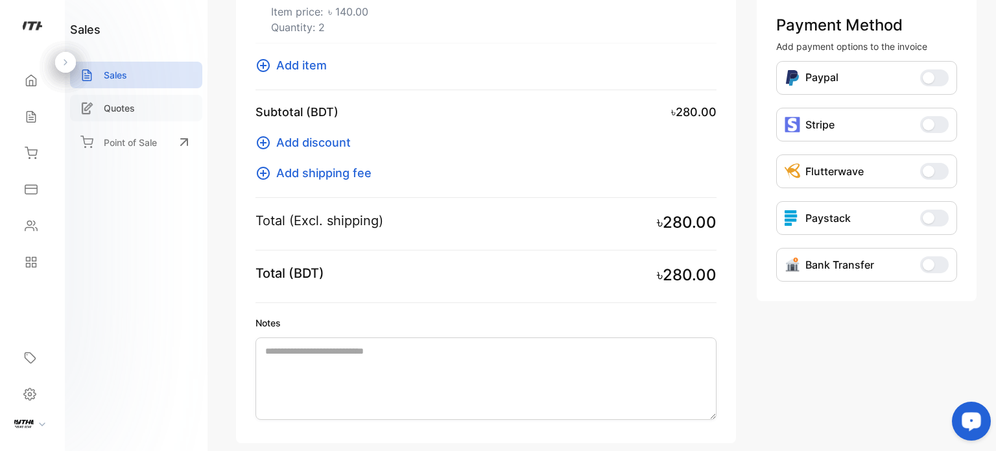
click at [129, 99] on div "Quotes" at bounding box center [136, 108] width 132 height 27
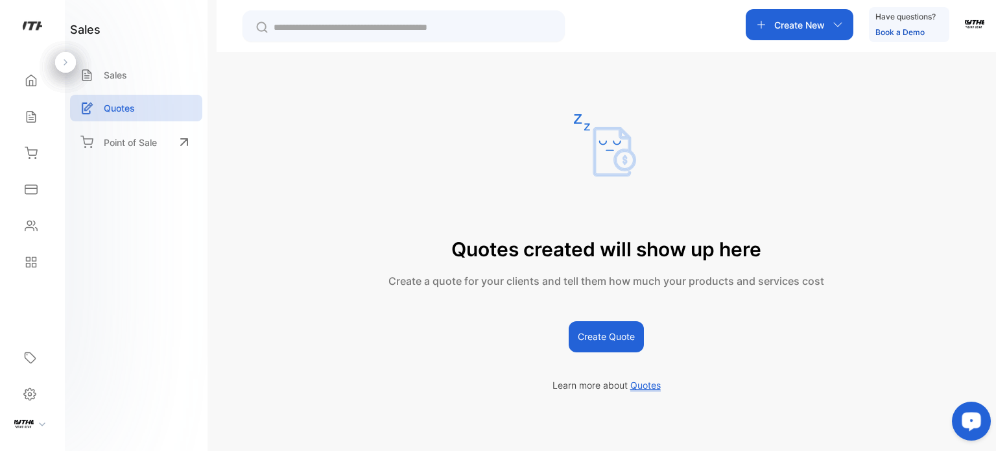
click at [812, 29] on p "Create New" at bounding box center [799, 25] width 51 height 14
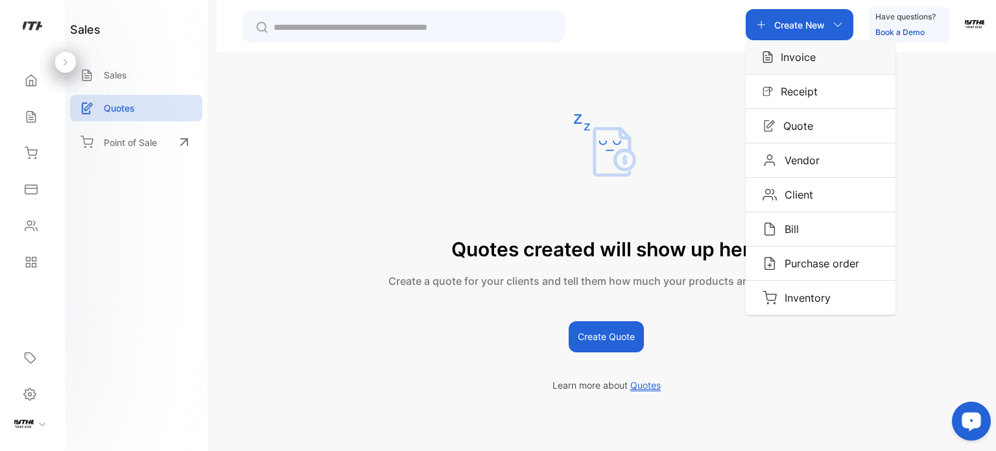
click at [803, 64] on p "Invoice" at bounding box center [794, 57] width 43 height 16
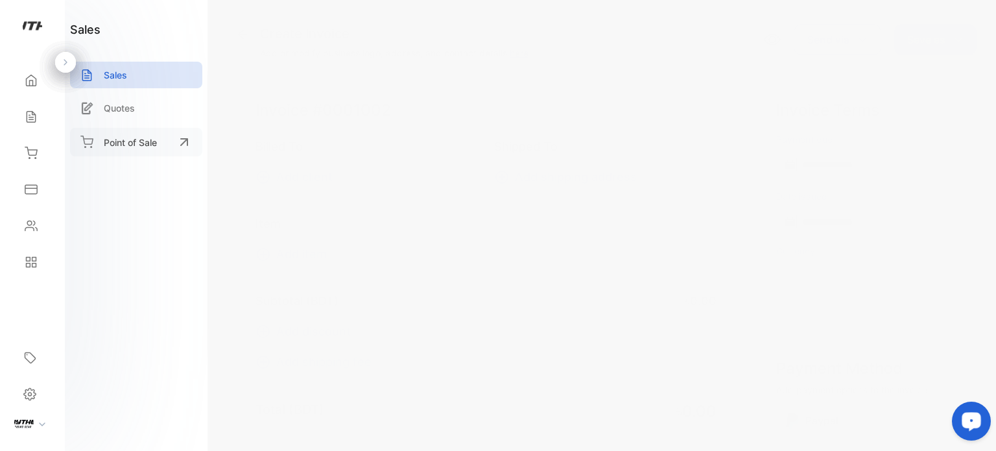
click at [160, 150] on div "Point of Sale" at bounding box center [136, 142] width 132 height 29
type input "**********"
